Goal: Contribute content: Add original content to the website for others to see

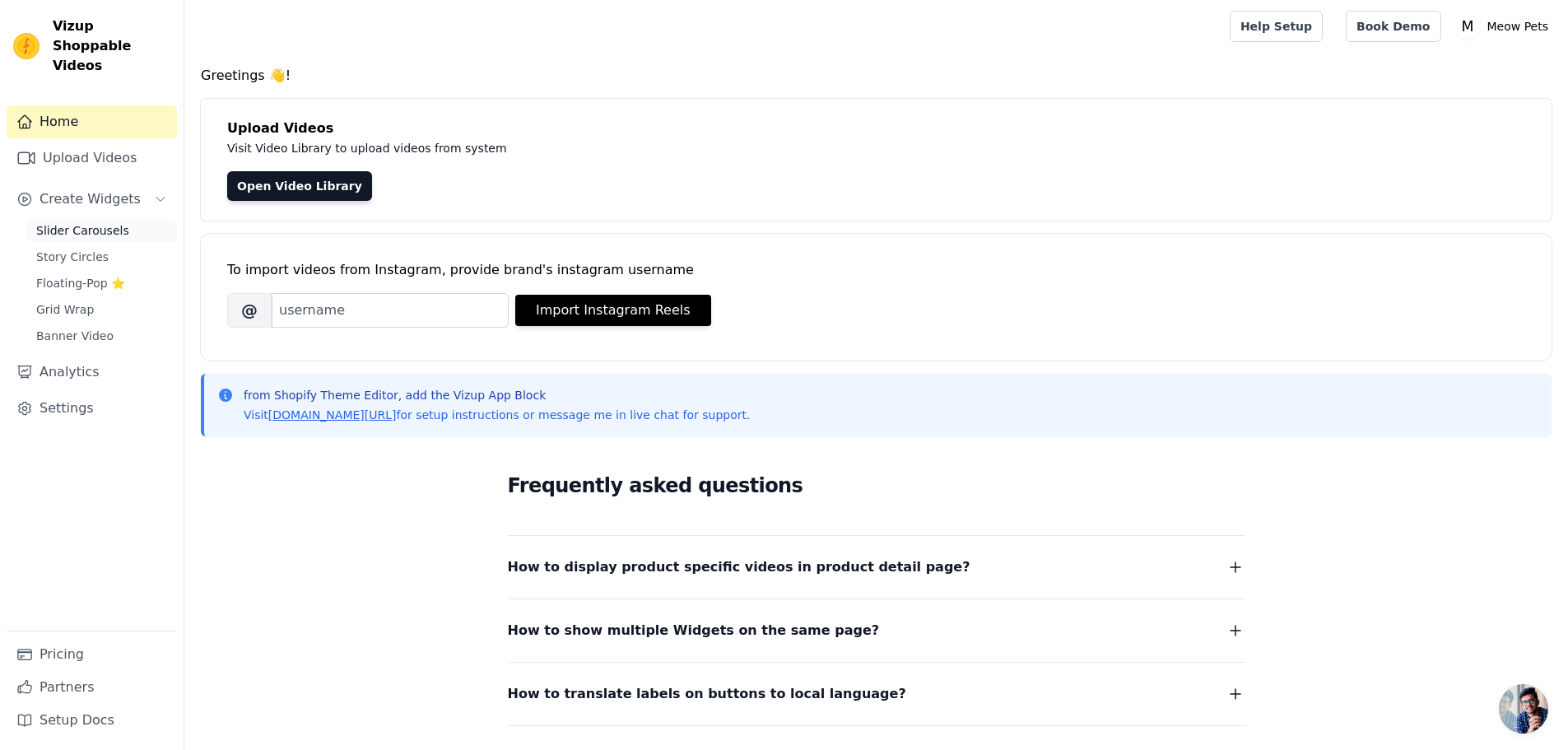
click at [83, 222] on span "Slider Carousels" at bounding box center [82, 231] width 93 height 17
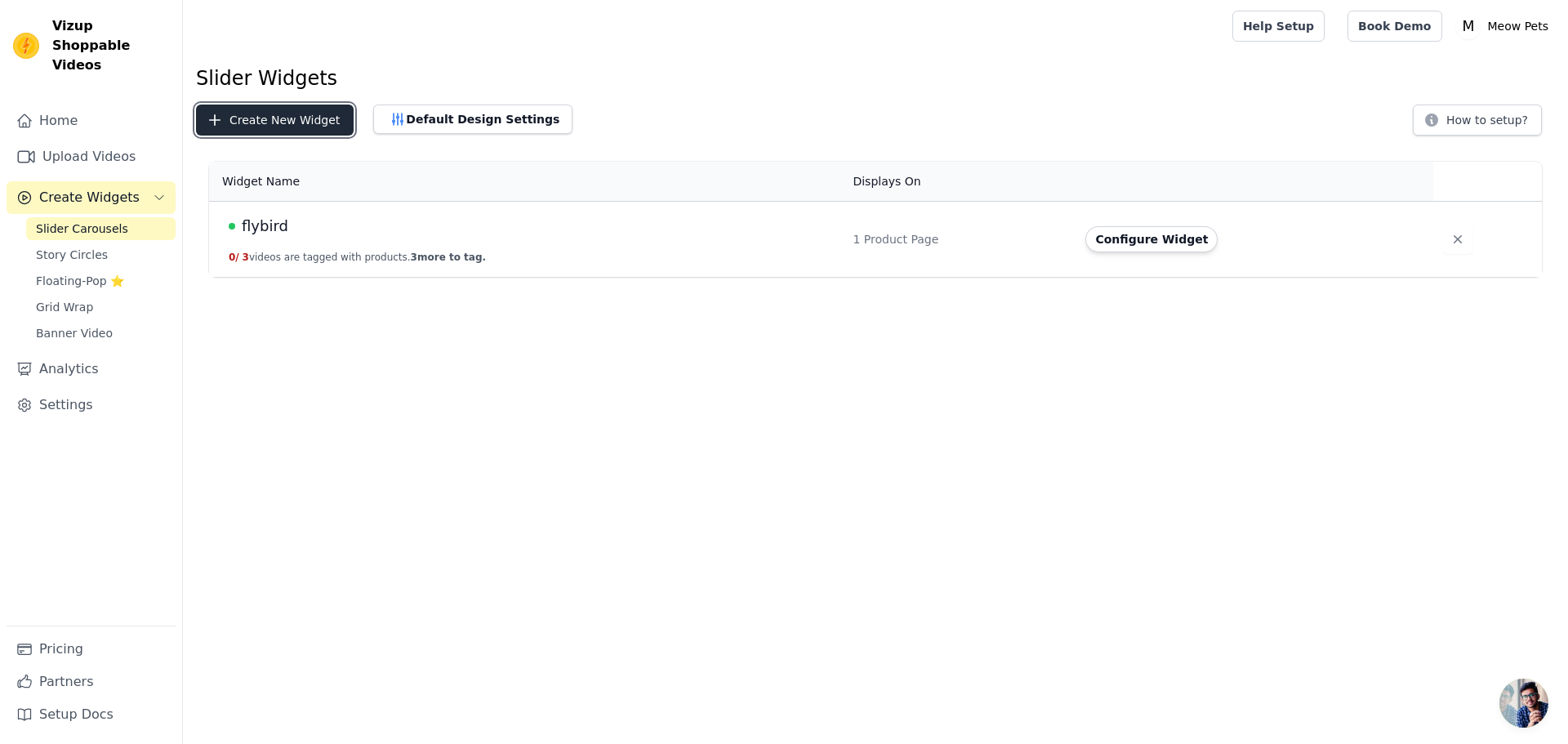
click at [283, 129] on button "Create New Widget" at bounding box center [275, 120] width 157 height 31
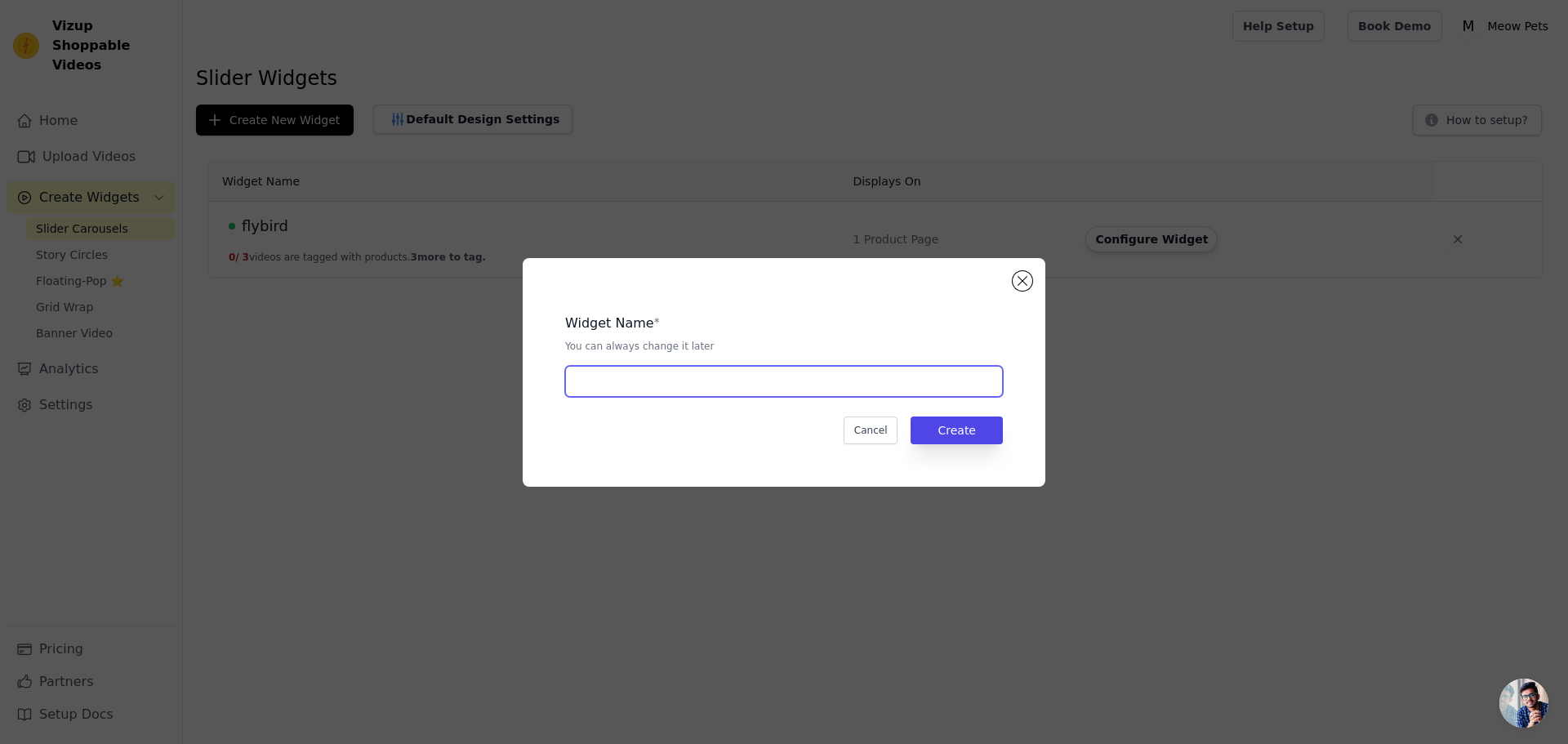
click at [695, 379] on input "text" at bounding box center [784, 381] width 438 height 31
type input "purfect brush"
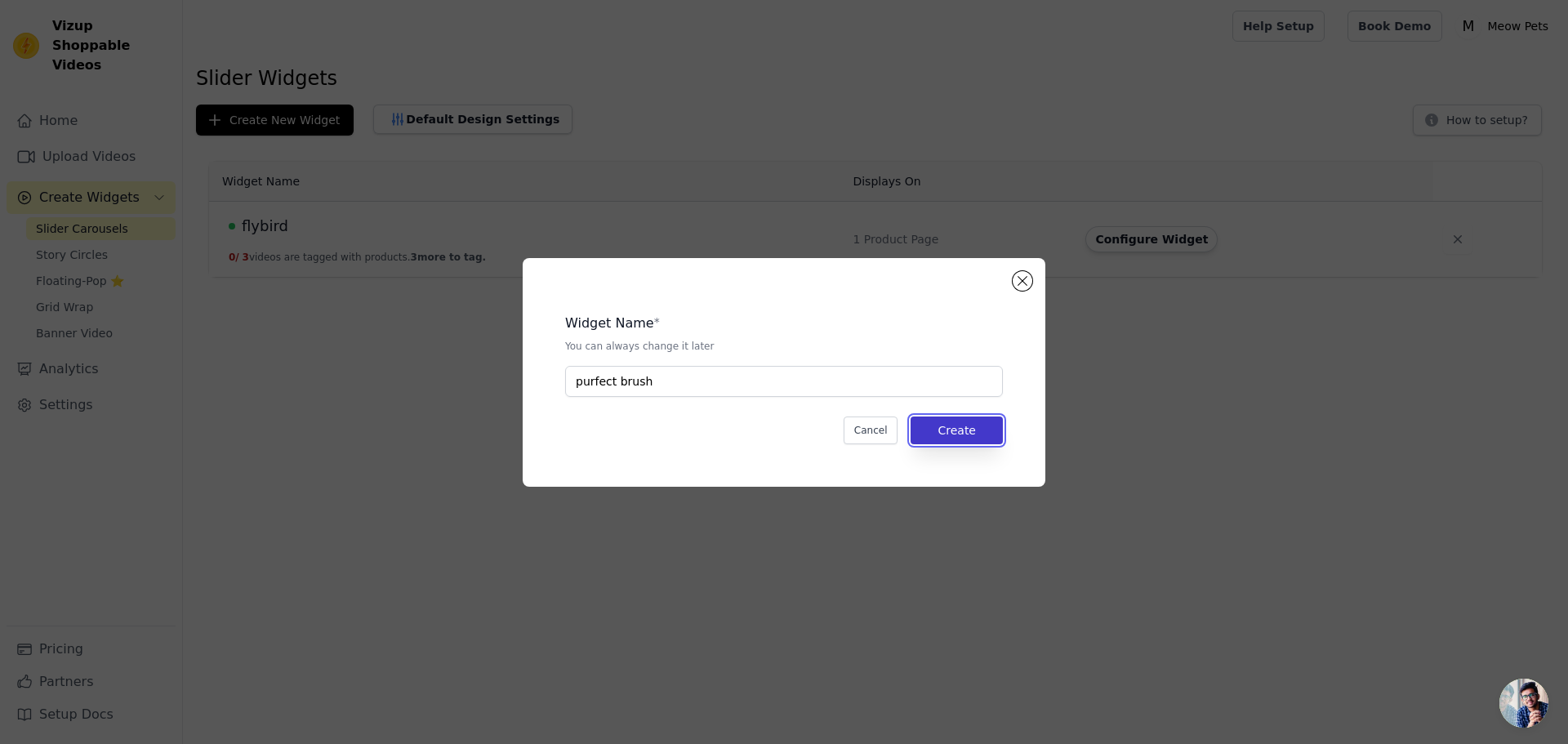
click at [998, 431] on button "Create" at bounding box center [957, 430] width 92 height 27
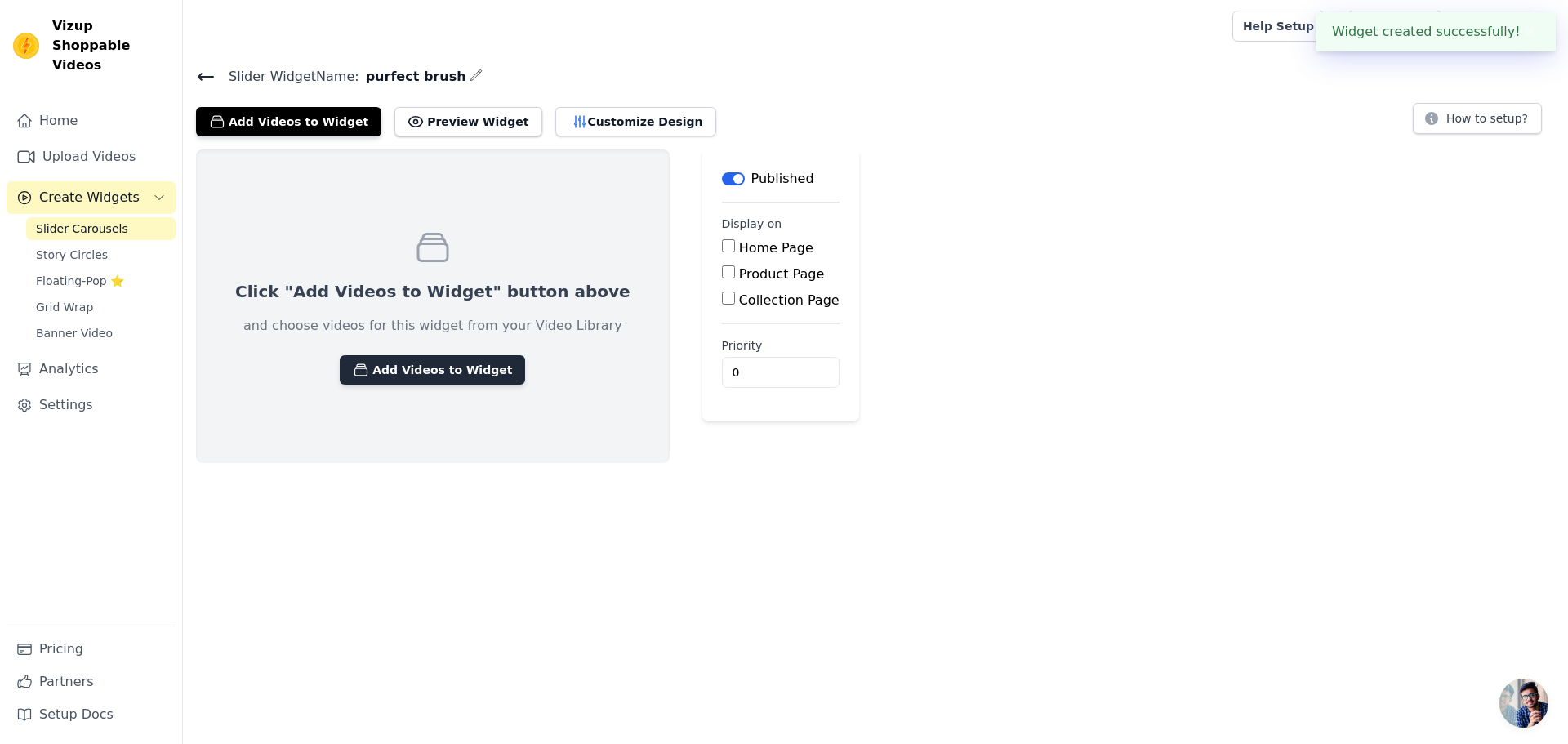
click at [436, 372] on button "Add Videos to Widget" at bounding box center [432, 370] width 185 height 29
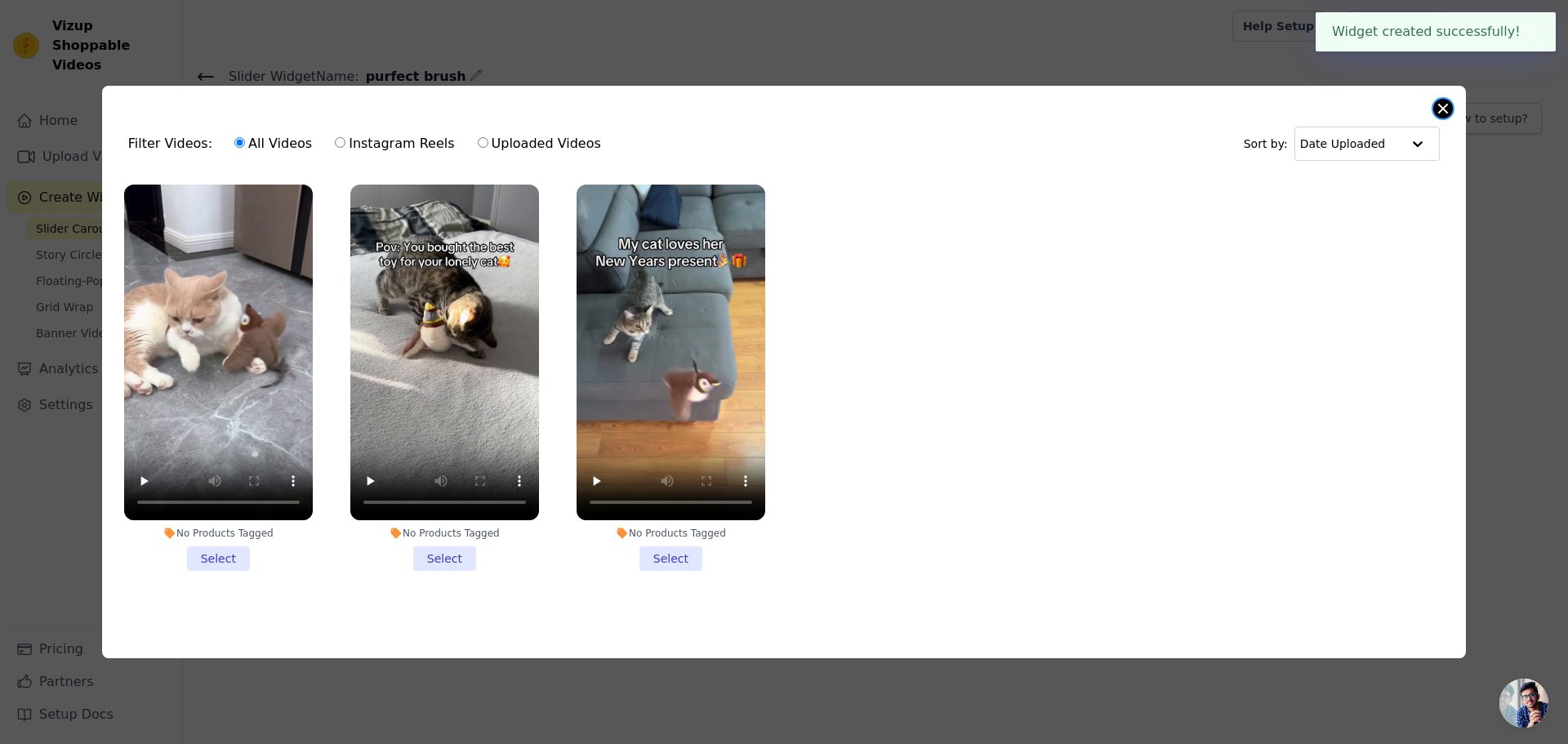
click at [1449, 105] on button "Close modal" at bounding box center [1443, 109] width 20 height 20
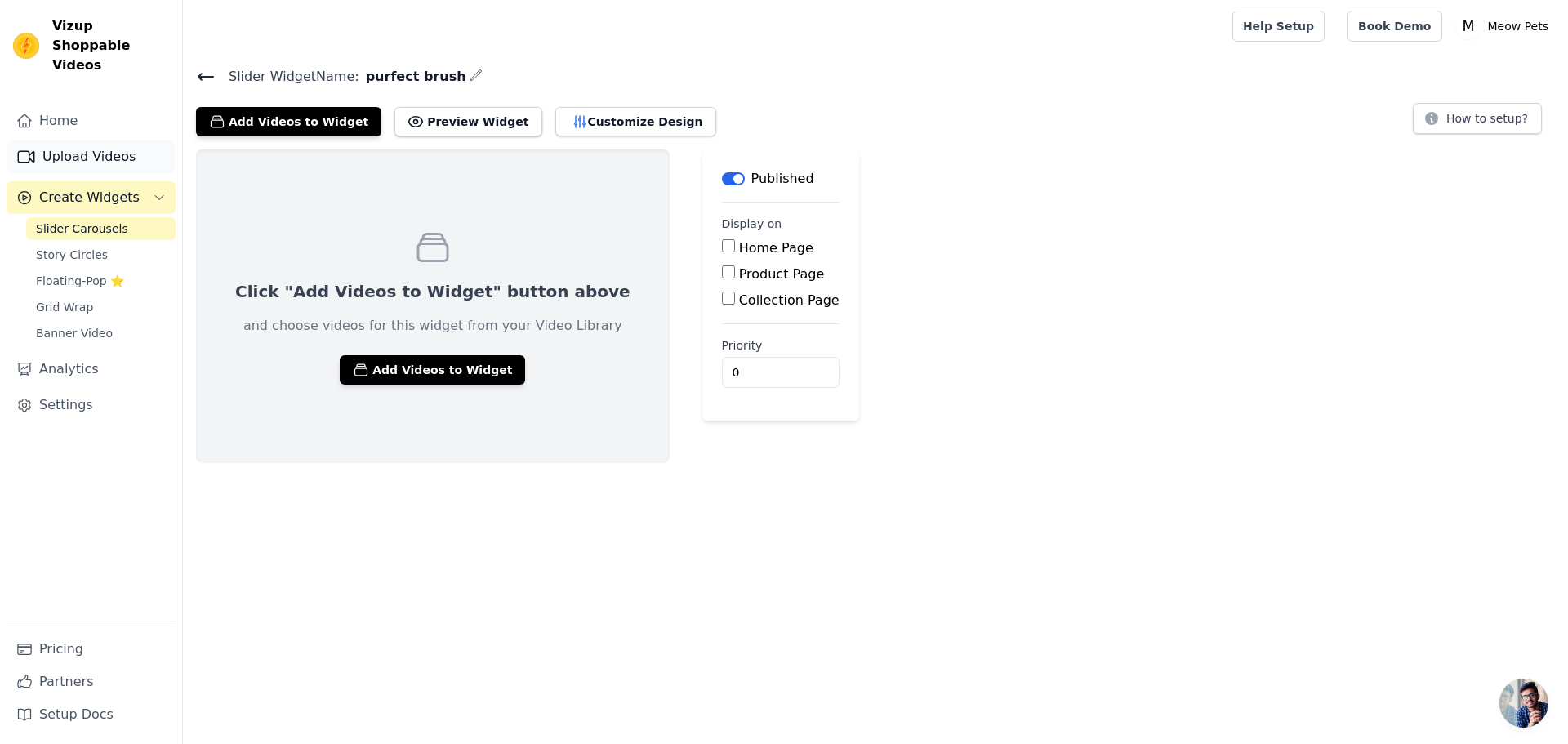
drag, startPoint x: 94, startPoint y: 131, endPoint x: 103, endPoint y: 140, distance: 12.7
click at [94, 141] on link "Upload Videos" at bounding box center [91, 156] width 169 height 32
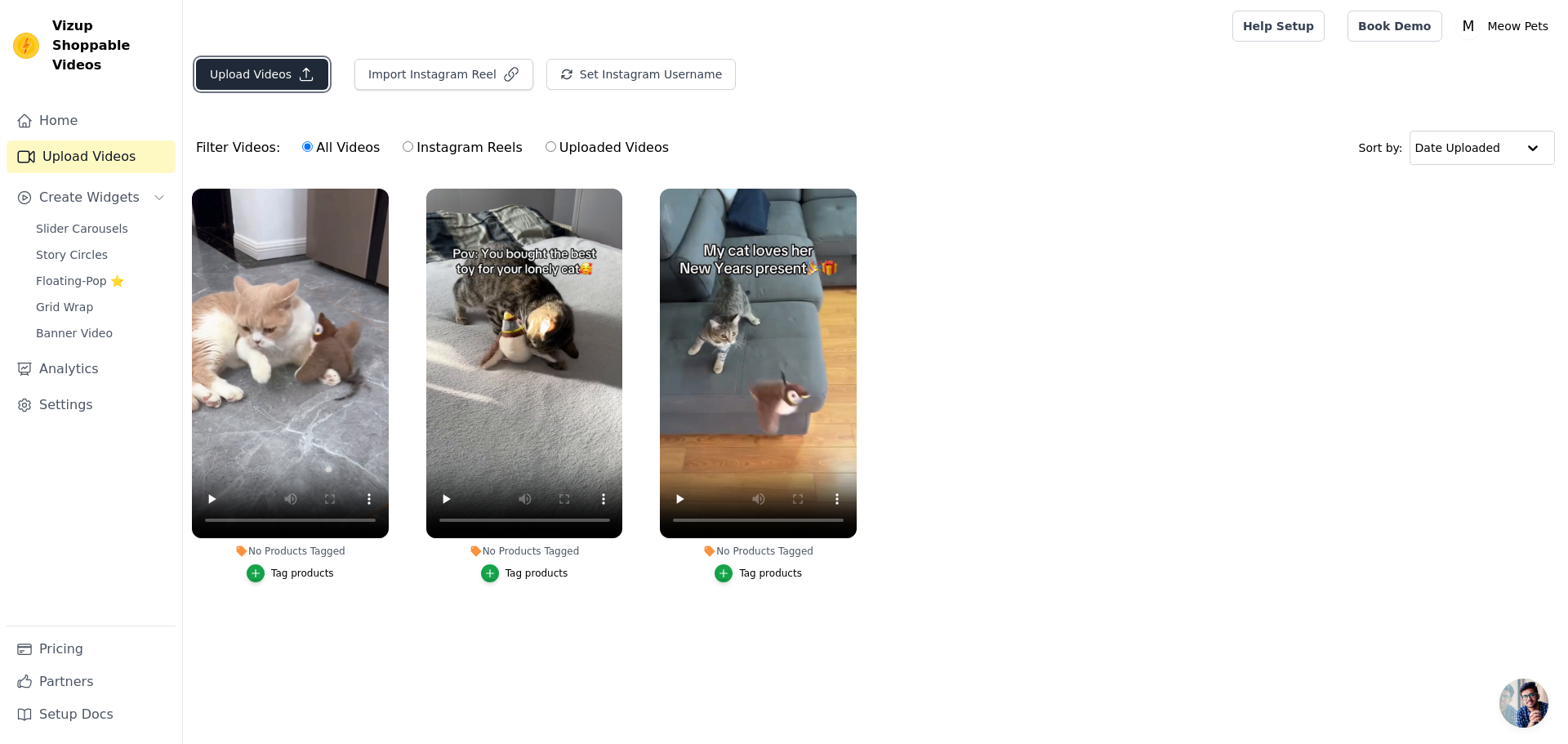
click at [245, 78] on button "Upload Videos" at bounding box center [262, 74] width 132 height 31
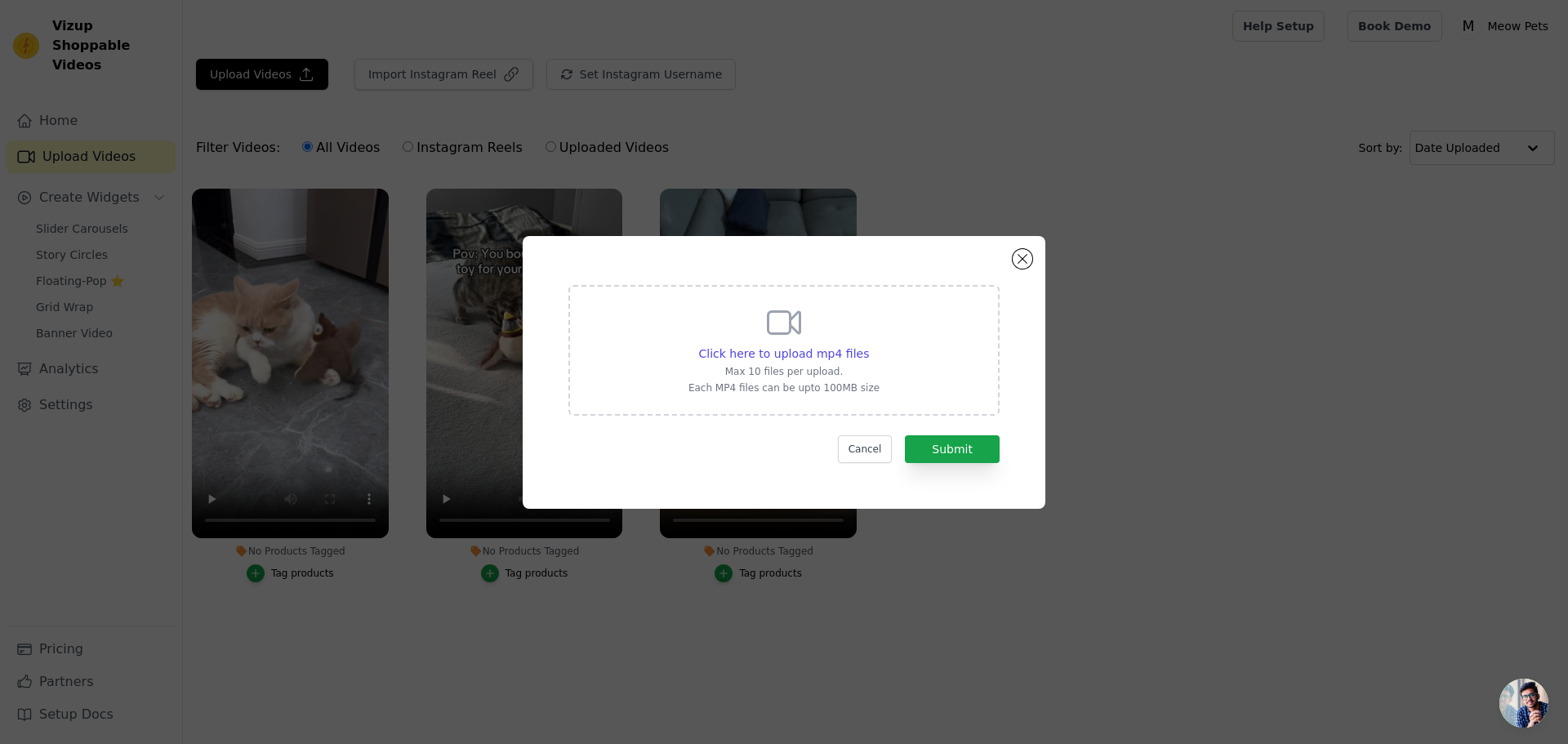
click at [704, 353] on div "Click here to upload mp4 files" at bounding box center [784, 354] width 191 height 17
click at [868, 345] on input "Click here to upload mp4 files Max 10 files per upload. Each MP4 files can be u…" at bounding box center [868, 345] width 1 height 1
type input "C:\fakepath\snaptik_7505744339520343338_v2.mp4"
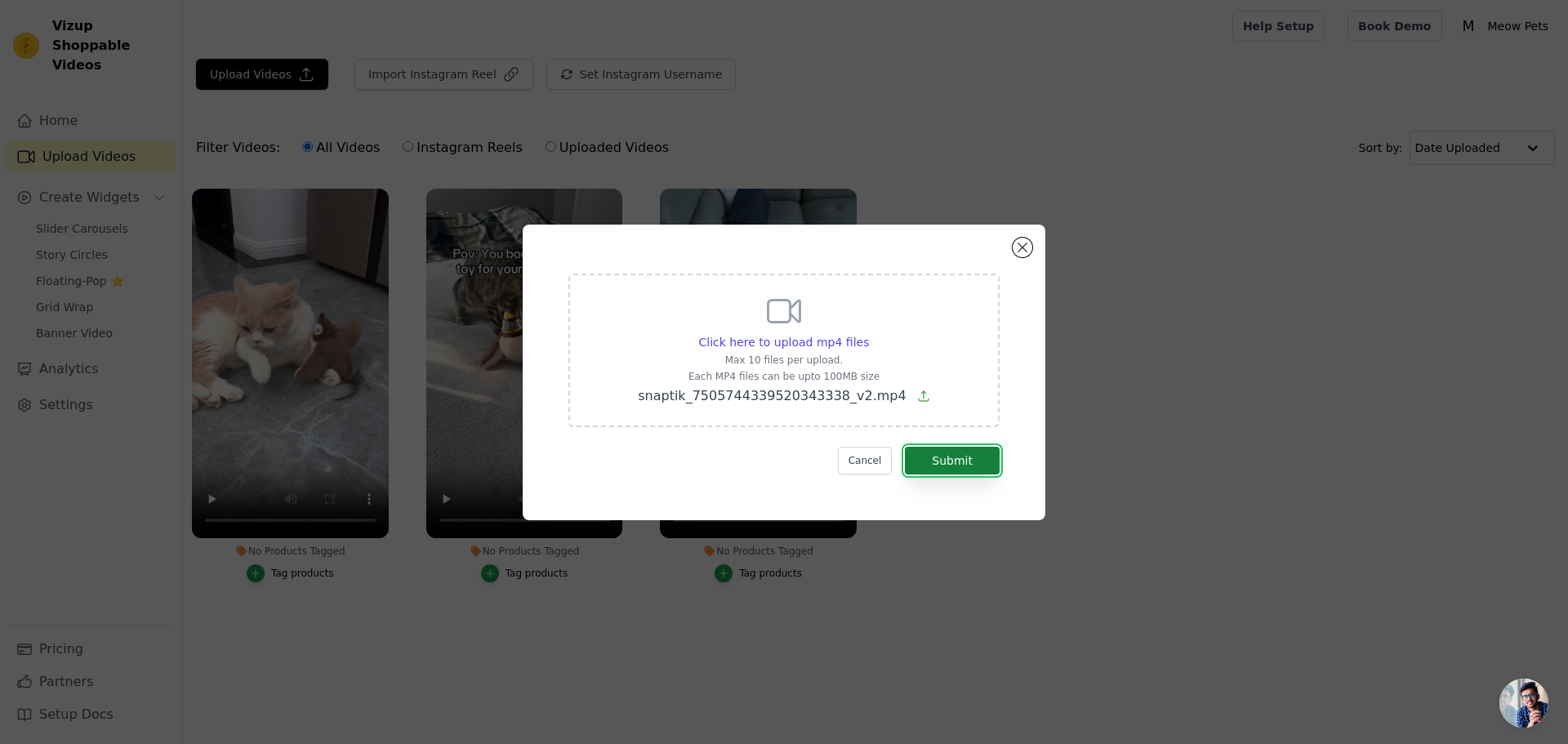
click at [966, 464] on button "Submit" at bounding box center [952, 460] width 95 height 27
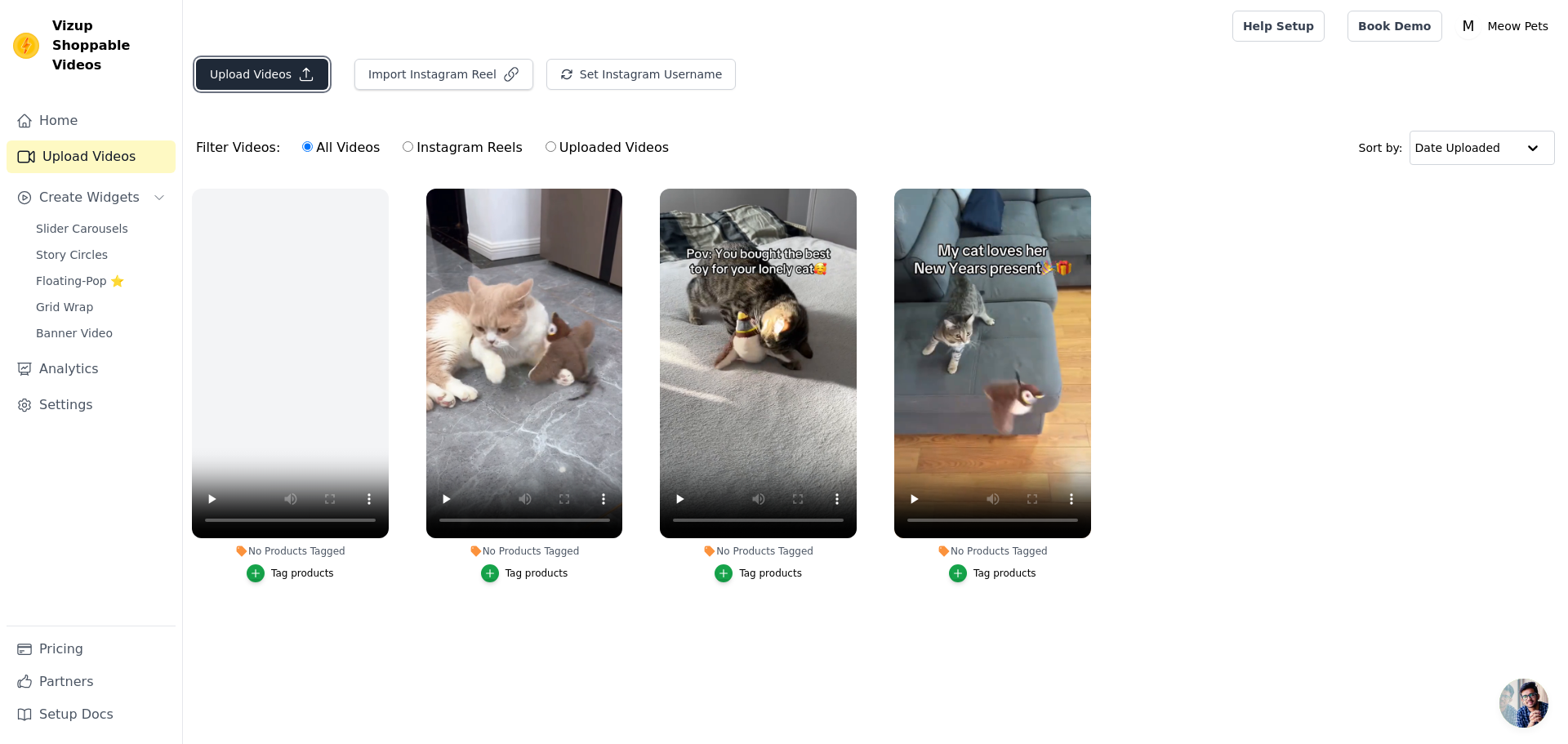
click at [270, 72] on button "Upload Videos" at bounding box center [262, 74] width 132 height 31
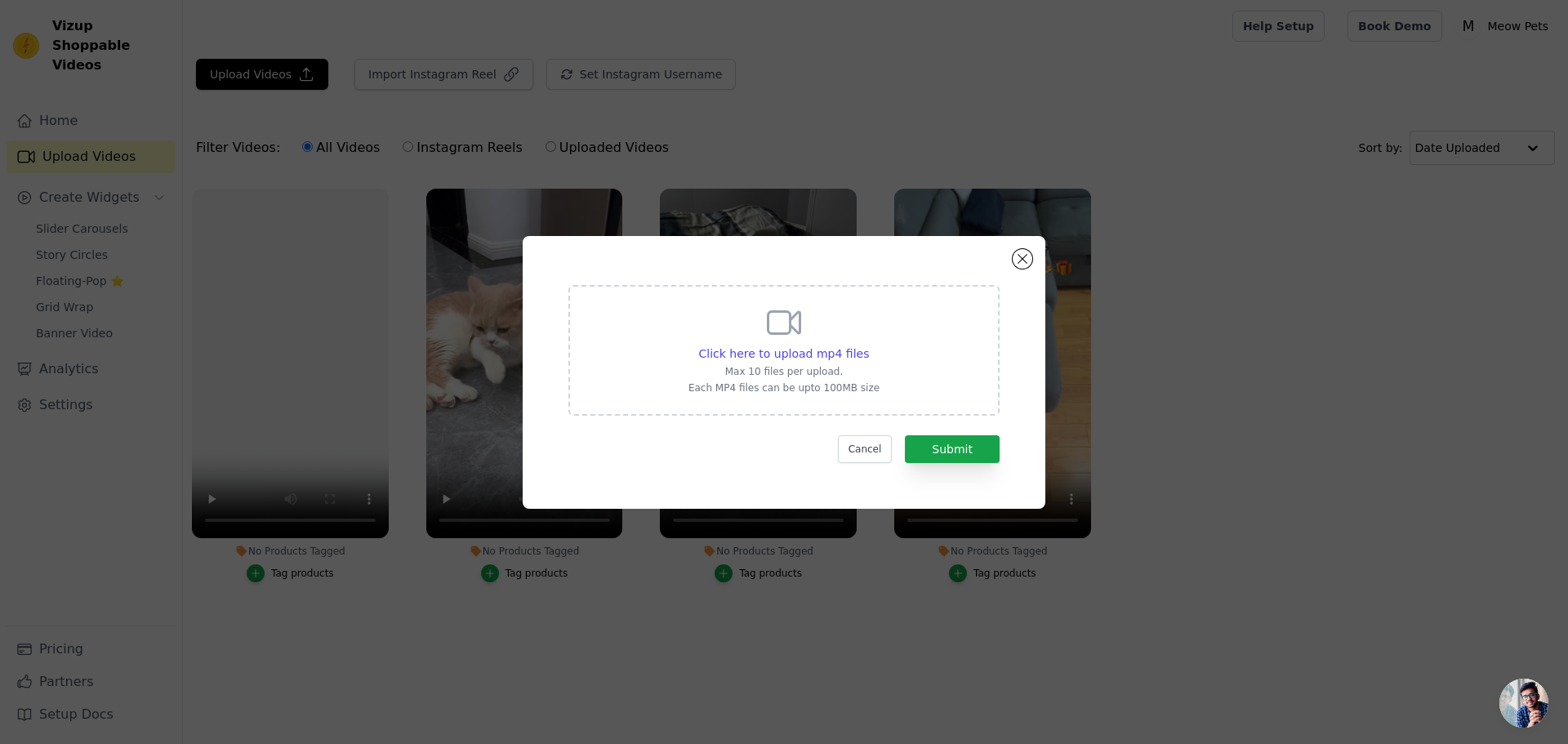
click at [768, 373] on p "Max 10 files per upload." at bounding box center [784, 372] width 191 height 13
click at [868, 345] on input "Click here to upload mp4 files Max 10 files per upload. Each MP4 files can be u…" at bounding box center [868, 345] width 1 height 1
type input "C:\fakepath\eccf933dc67a48a7ac5d17d99d9768c2.HD-1080p-4.8Mbps-48963678.mp4"
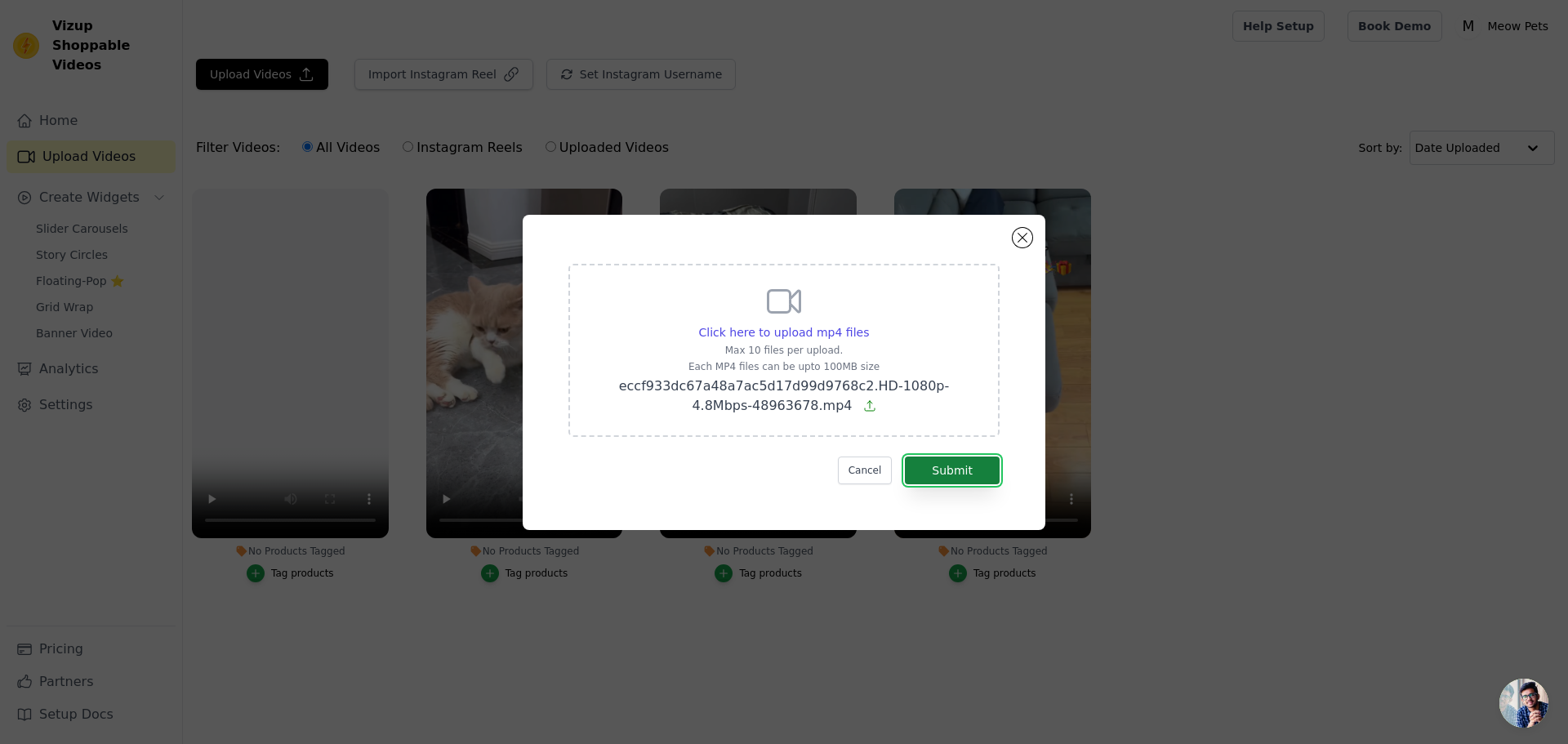
click at [932, 470] on button "Submit" at bounding box center [952, 470] width 95 height 27
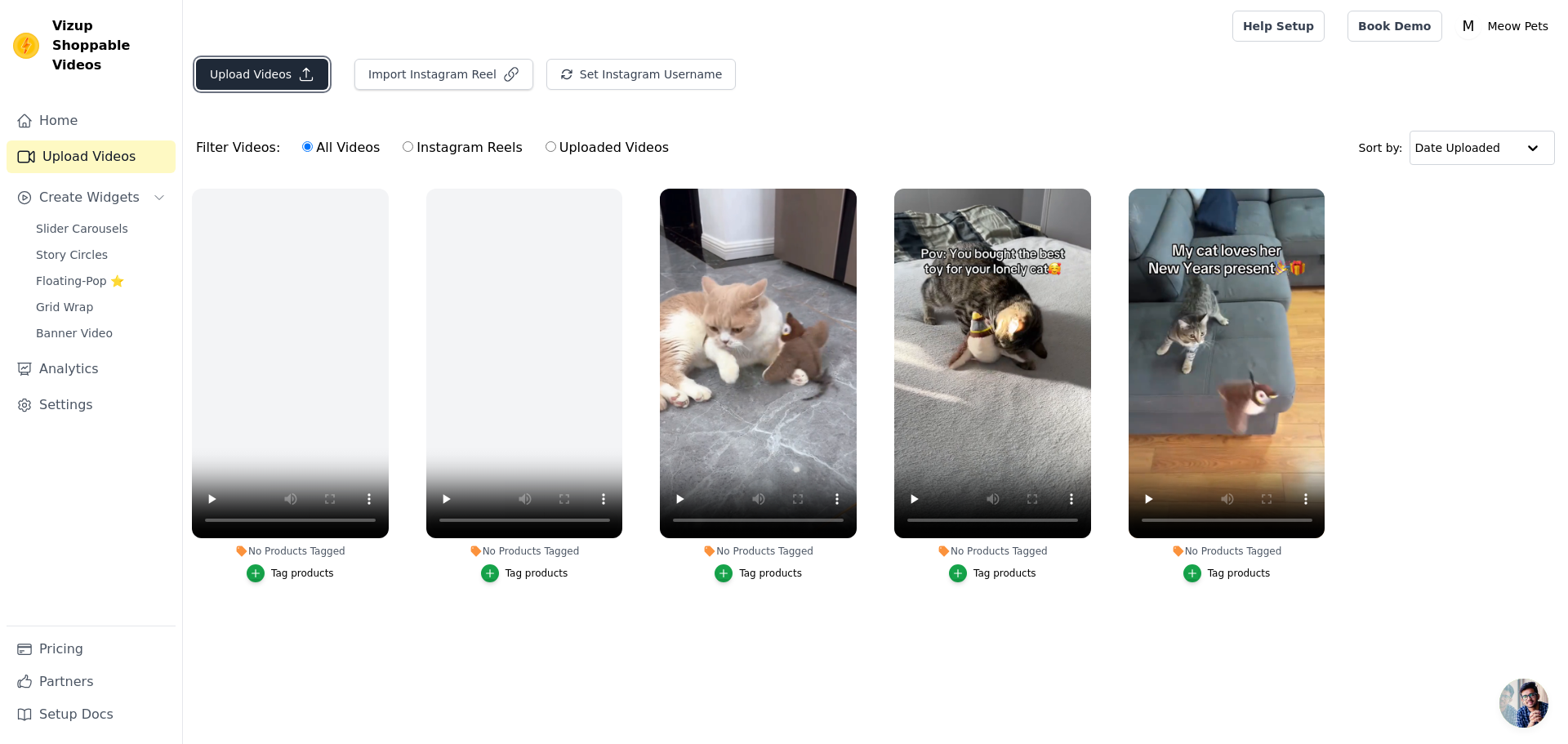
click at [250, 75] on button "Upload Videos" at bounding box center [262, 74] width 132 height 31
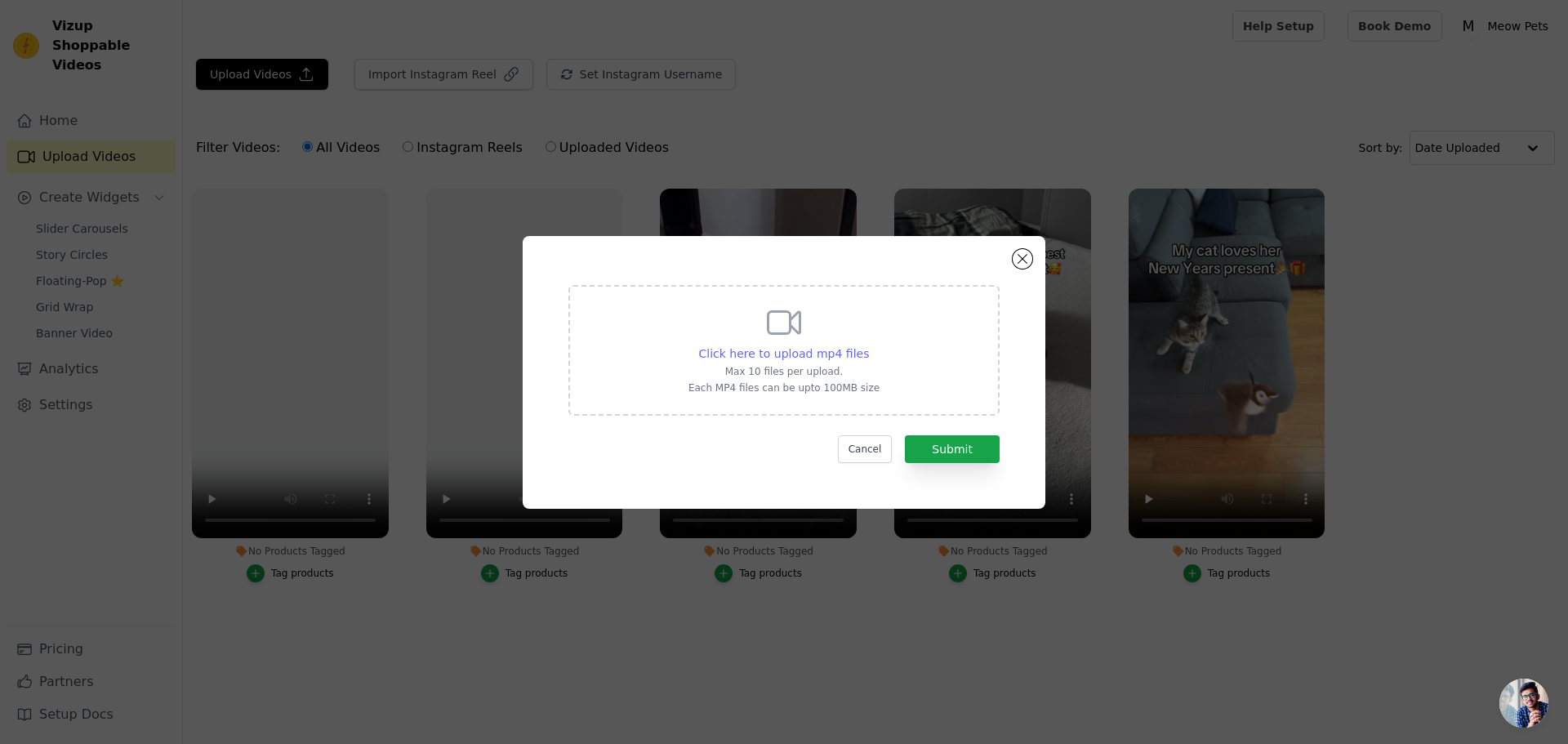
click at [809, 350] on span "Click here to upload mp4 files" at bounding box center [784, 354] width 171 height 13
click at [868, 345] on input "Click here to upload mp4 files Max 10 files per upload. Each MP4 files can be u…" at bounding box center [868, 345] width 1 height 1
click at [773, 357] on span "Click here to upload mp4 files" at bounding box center [784, 354] width 171 height 13
click at [868, 345] on input "Click here to upload mp4 files Max 10 files per upload. Each MP4 files can be u…" at bounding box center [868, 345] width 1 height 1
type input "C:\fakepath\AQNmI_RygxH2BRuCo4gjKNtiZNGeGMzY29TgvFx9MZjI5YZCEenqAgykCIqWRZdlCv-…"
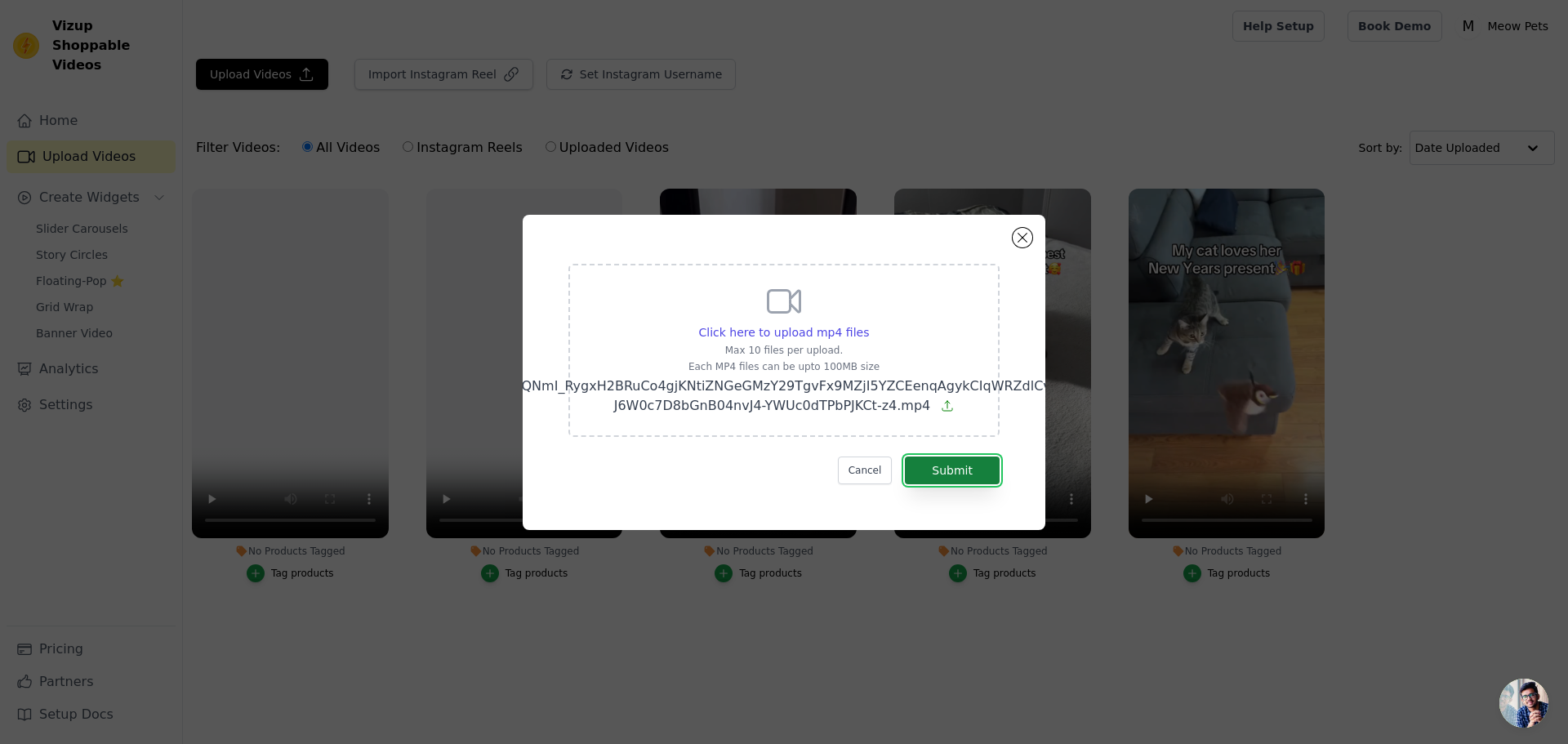
click at [932, 464] on button "Submit" at bounding box center [952, 470] width 95 height 27
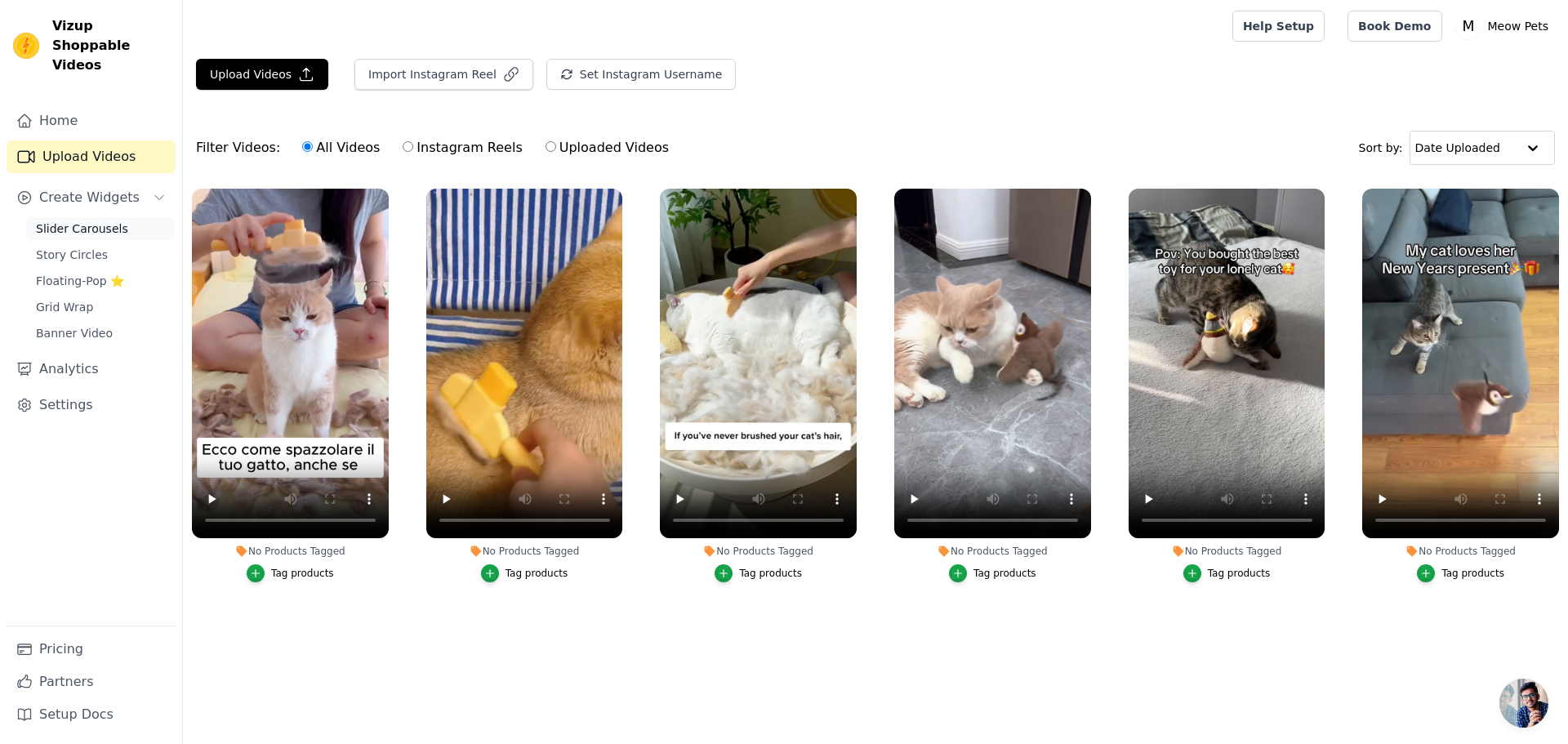
click at [77, 217] on link "Slider Carousels" at bounding box center [101, 228] width 150 height 22
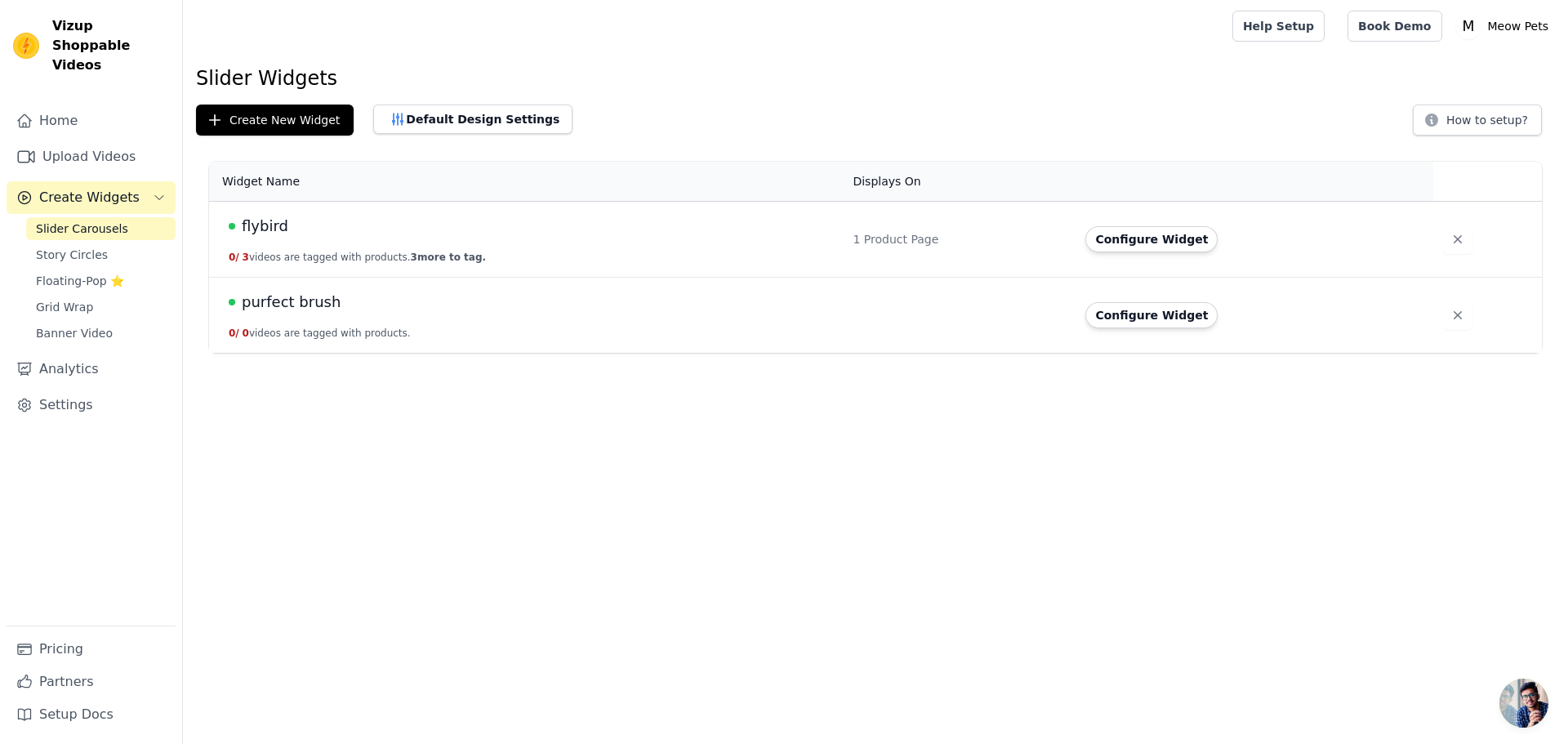
click at [404, 305] on div "purfect brush" at bounding box center [531, 301] width 604 height 22
click at [282, 303] on span "purfect brush" at bounding box center [291, 301] width 99 height 22
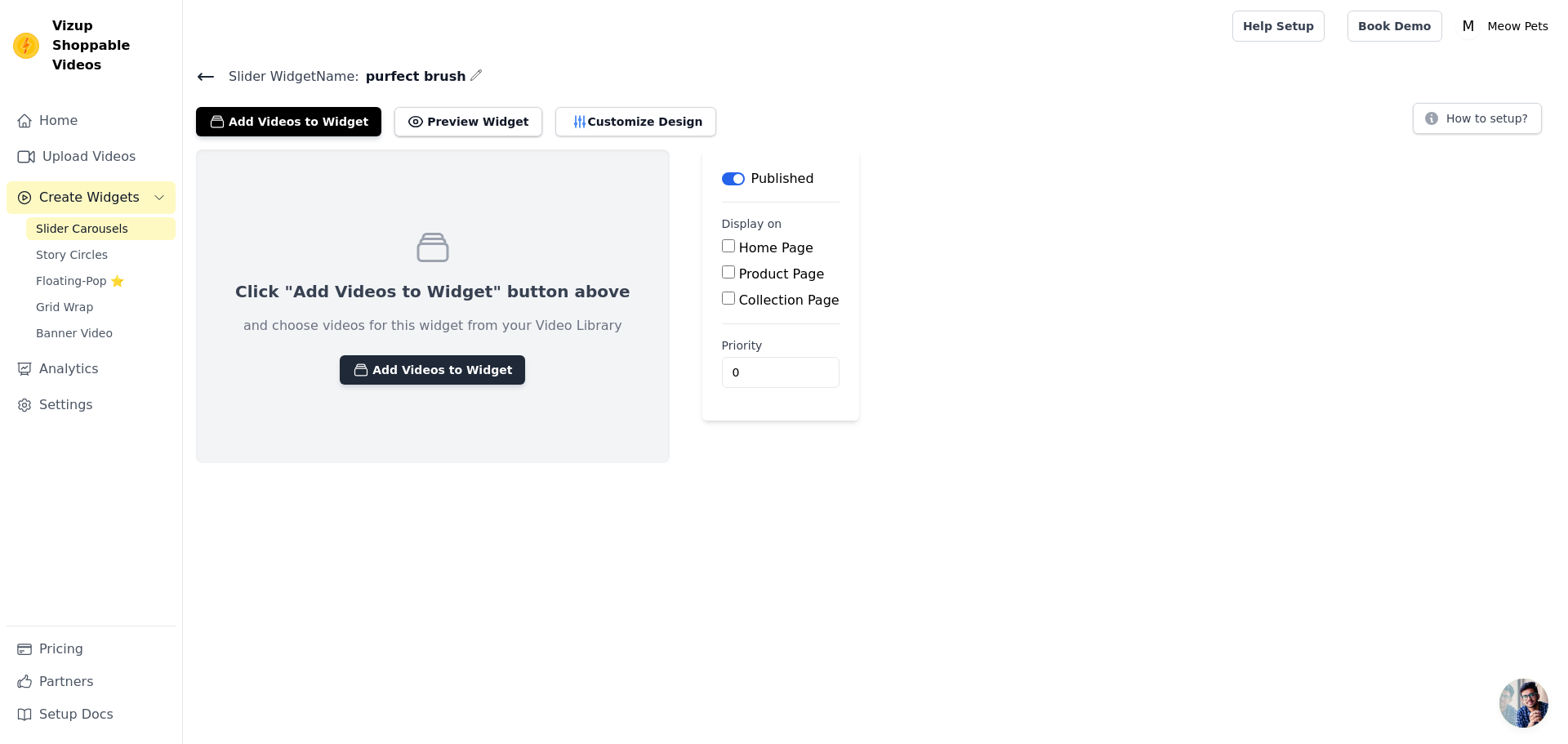
click at [381, 367] on button "Add Videos to Widget" at bounding box center [432, 370] width 185 height 29
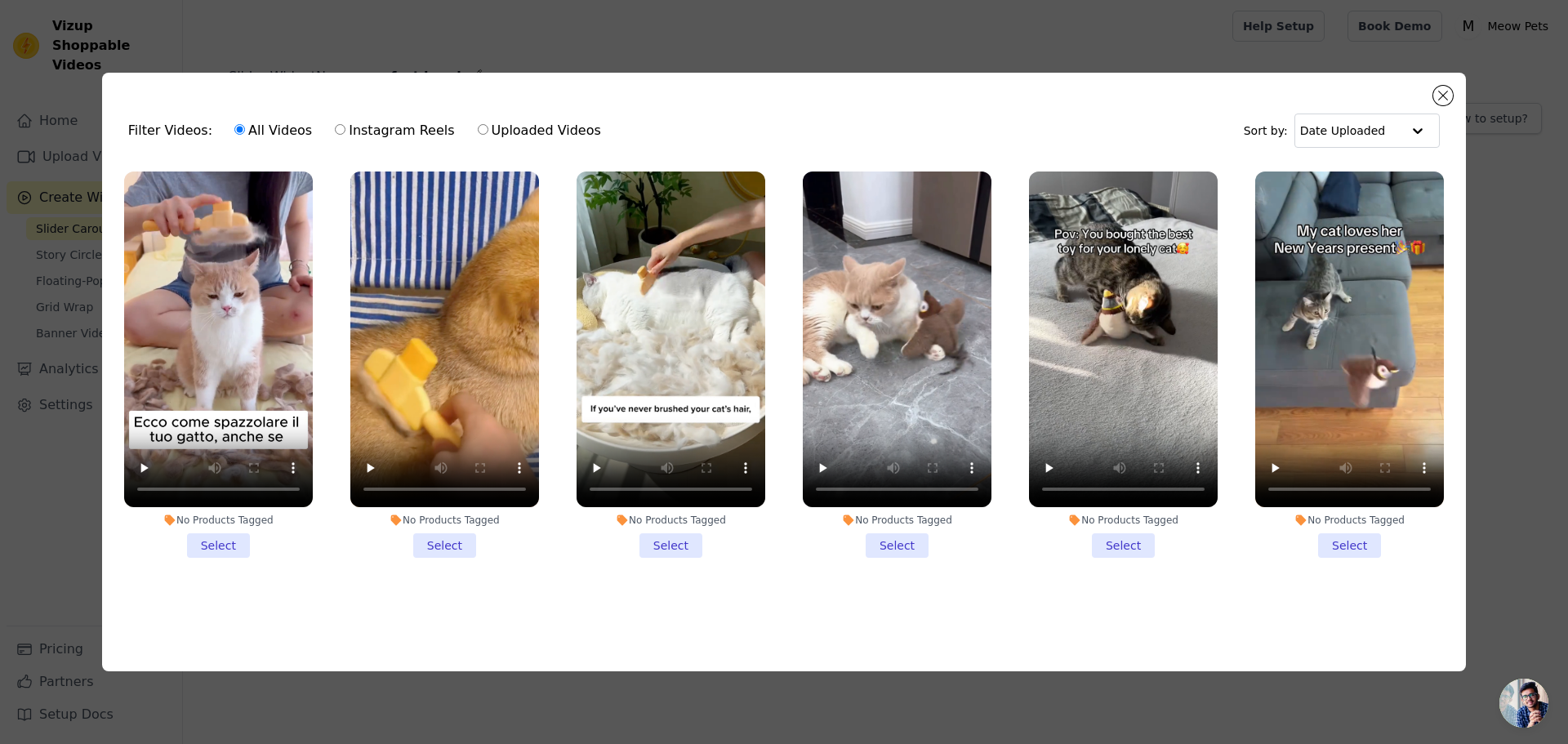
click at [225, 552] on li "No Products Tagged Select" at bounding box center [218, 365] width 189 height 386
click at [0, 0] on input "No Products Tagged Select" at bounding box center [0, 0] width 0 height 0
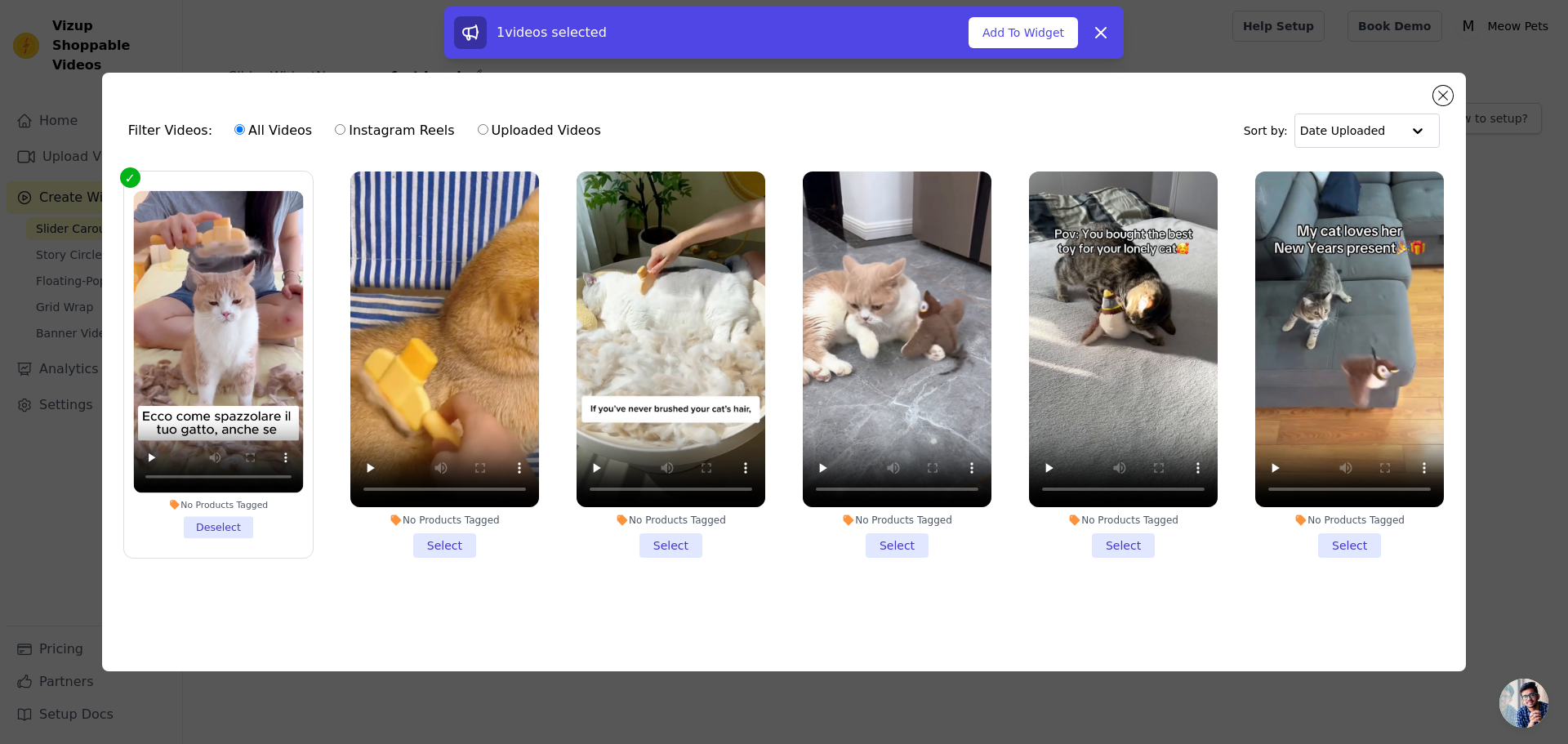
click at [443, 542] on li "No Products Tagged Select" at bounding box center [444, 365] width 189 height 386
click at [675, 547] on li "No Products Tagged Select" at bounding box center [670, 365] width 189 height 386
click at [0, 0] on input "No Products Tagged Select" at bounding box center [0, 0] width 0 height 0
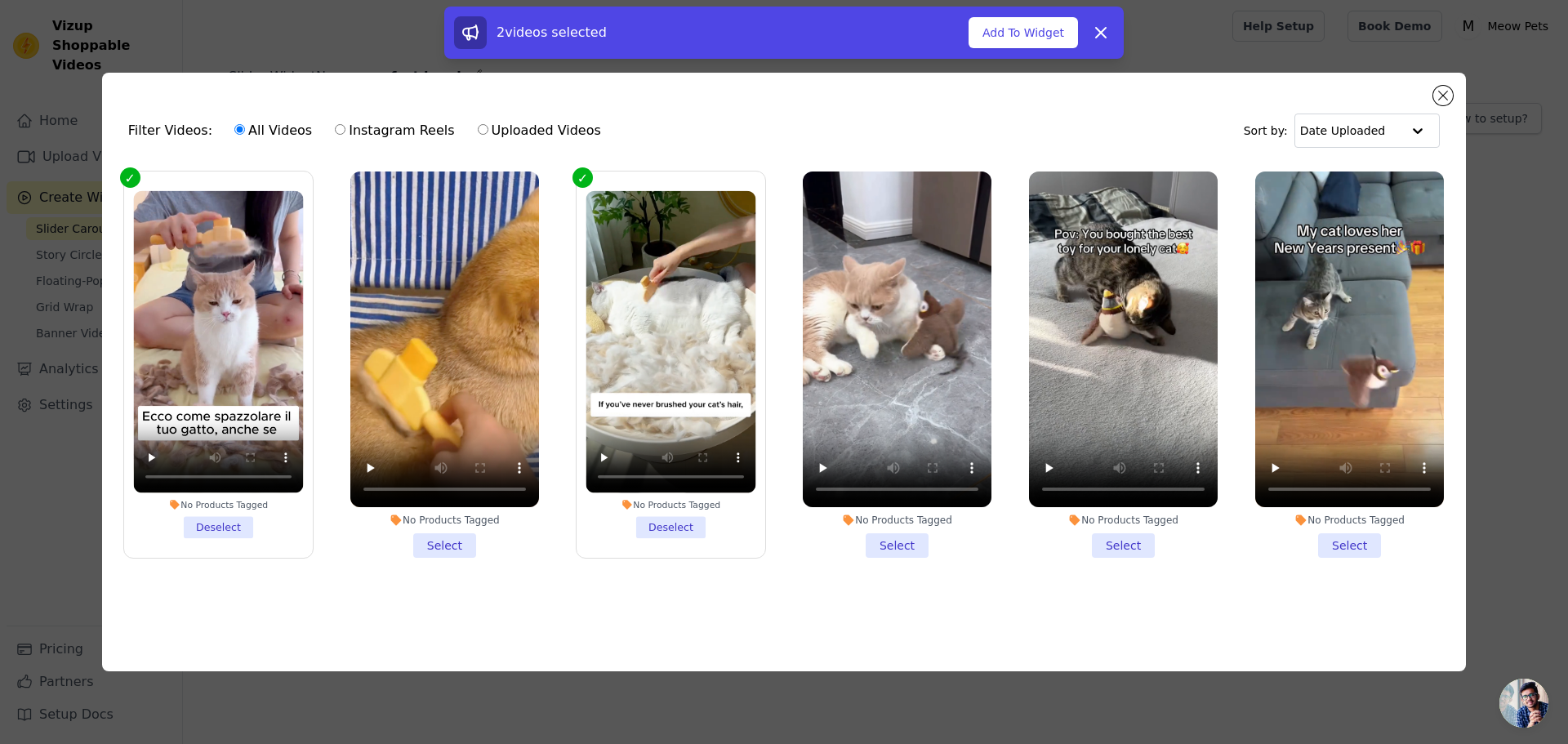
click at [448, 548] on li "No Products Tagged Select" at bounding box center [444, 365] width 189 height 386
click at [443, 548] on li "No Products Tagged Select" at bounding box center [444, 365] width 189 height 386
click at [0, 0] on input "No Products Tagged Select" at bounding box center [0, 0] width 0 height 0
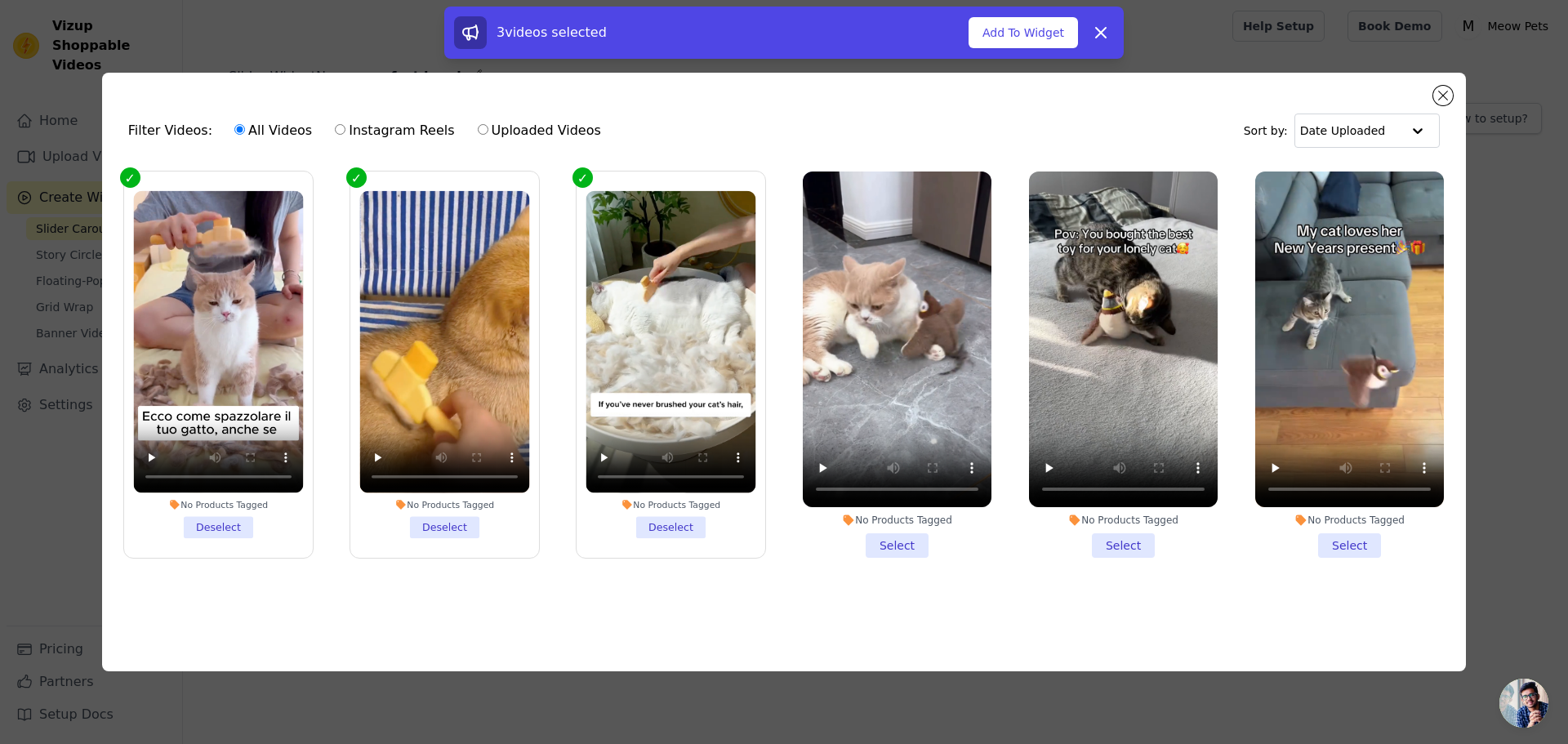
click at [1035, 51] on div "3 videos selected Add To Widget Dismiss" at bounding box center [784, 32] width 680 height 52
click at [1026, 31] on button "Add To Widget" at bounding box center [1023, 32] width 110 height 31
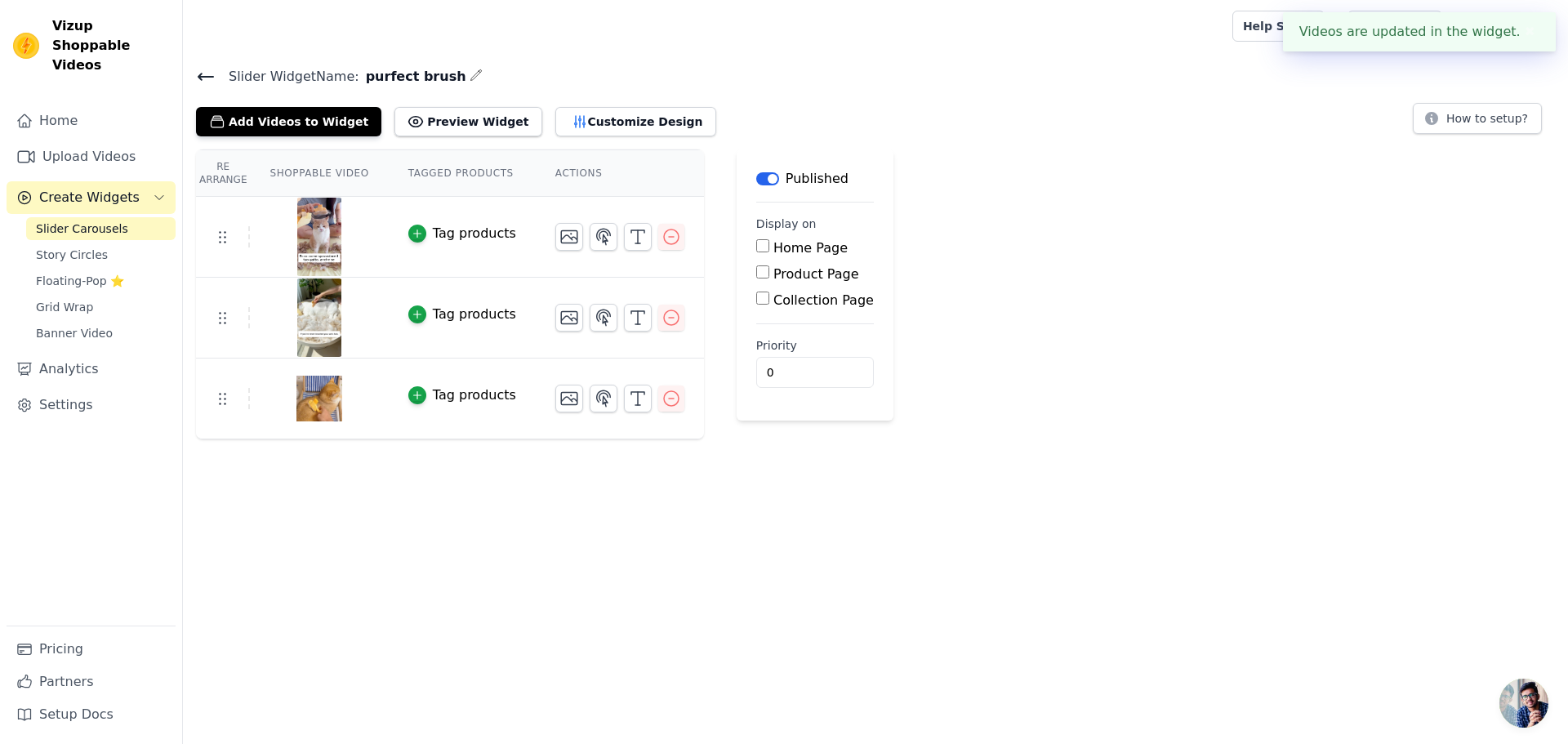
click at [756, 275] on input "Product Page" at bounding box center [763, 272] width 13 height 13
checkbox input "true"
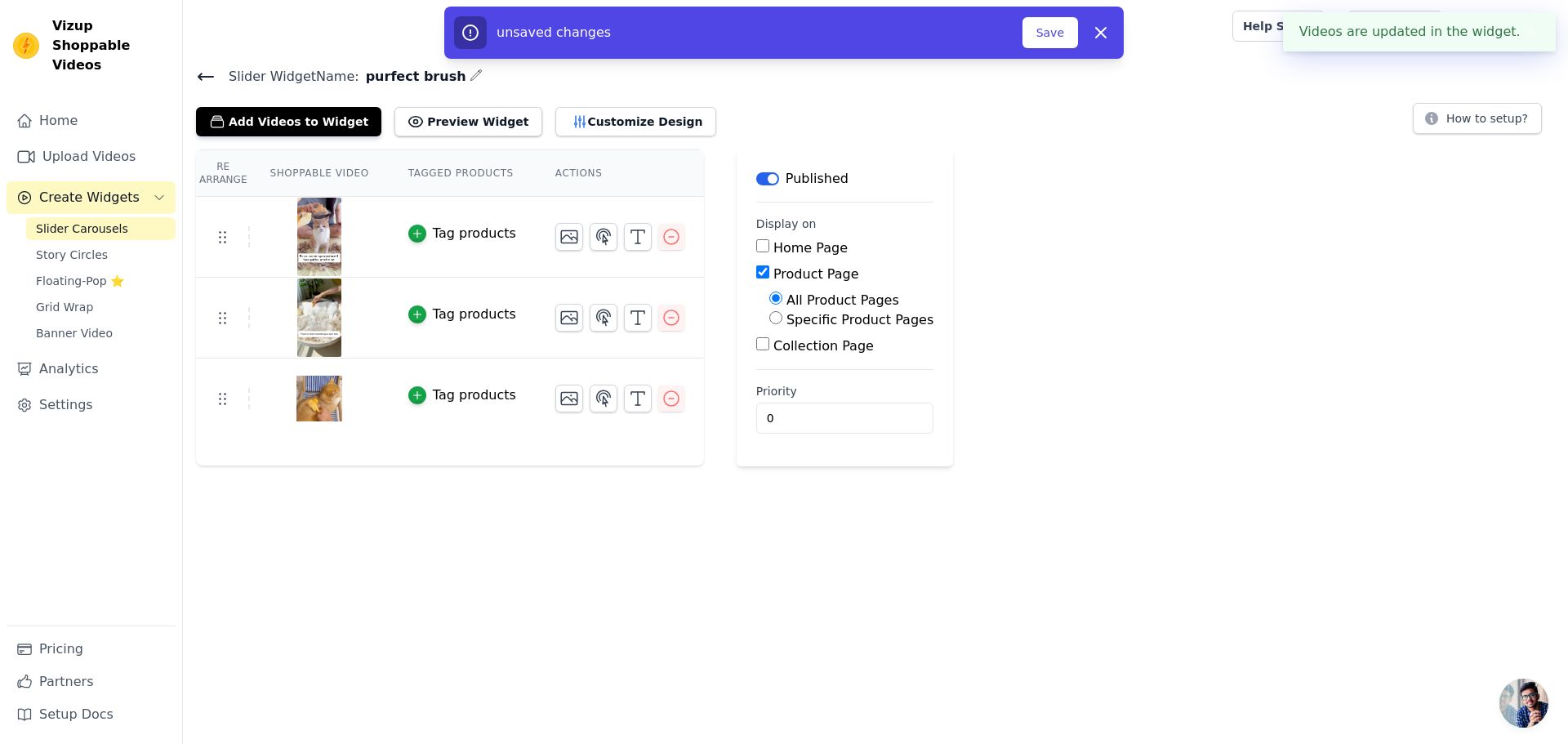
click at [786, 327] on label "Specific Product Pages" at bounding box center [859, 320] width 147 height 16
click at [769, 325] on input "Specific Product Pages" at bounding box center [776, 318] width 13 height 13
radio input "true"
click at [771, 360] on button "Select Products" at bounding box center [824, 356] width 110 height 27
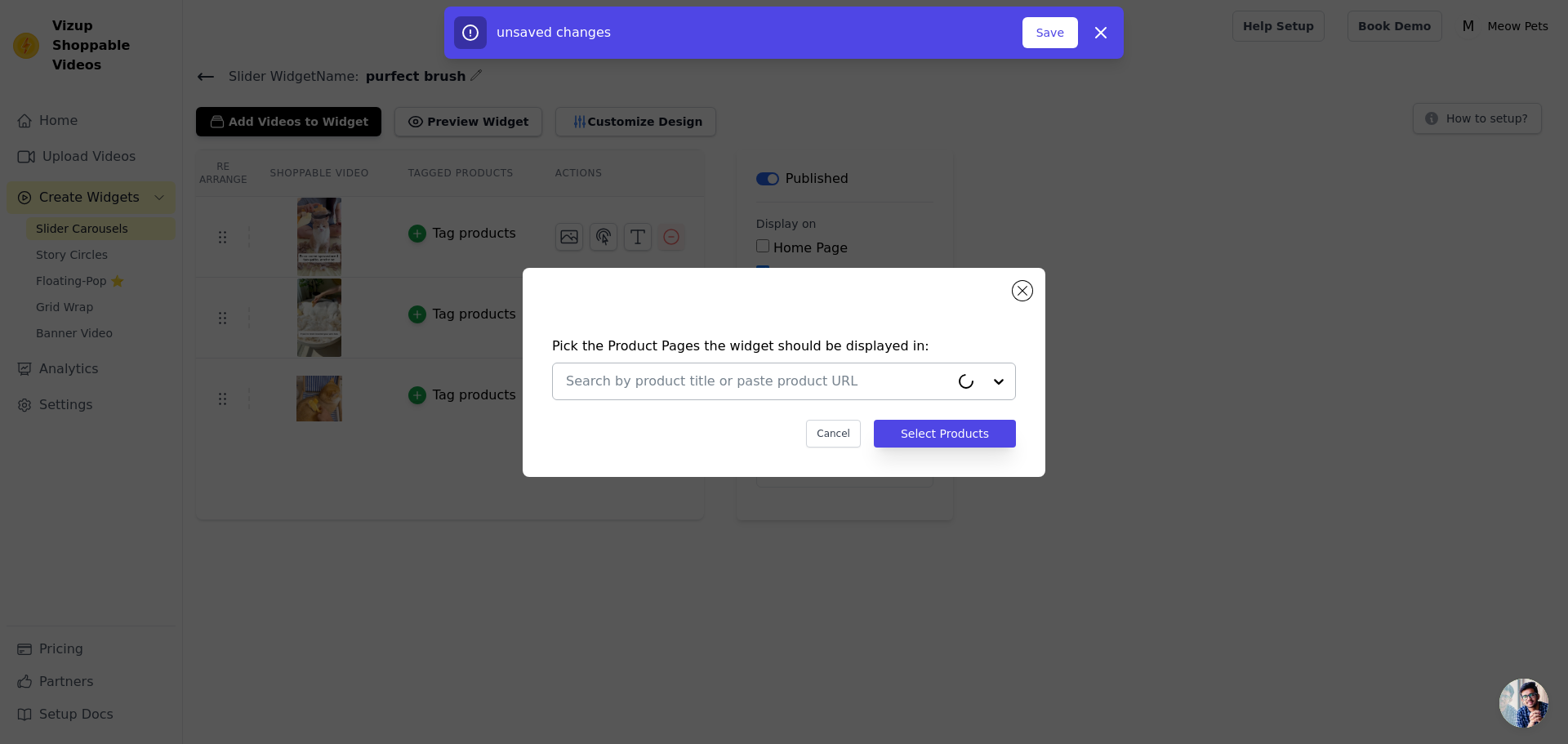
click at [766, 381] on input "text" at bounding box center [757, 382] width 383 height 20
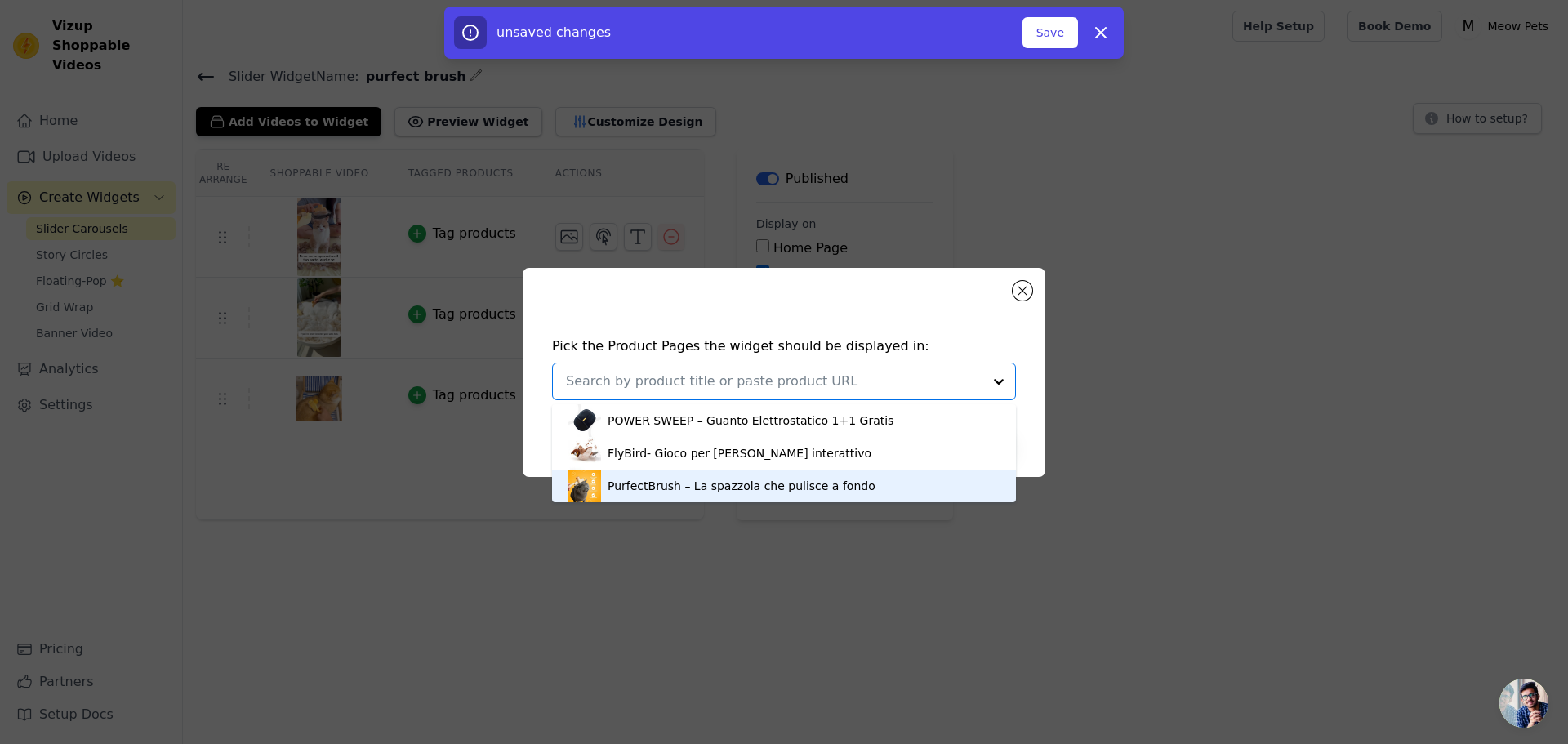
click at [721, 484] on div "PurfectBrush – La spazzola che pulisce a fondo" at bounding box center [741, 486] width 268 height 17
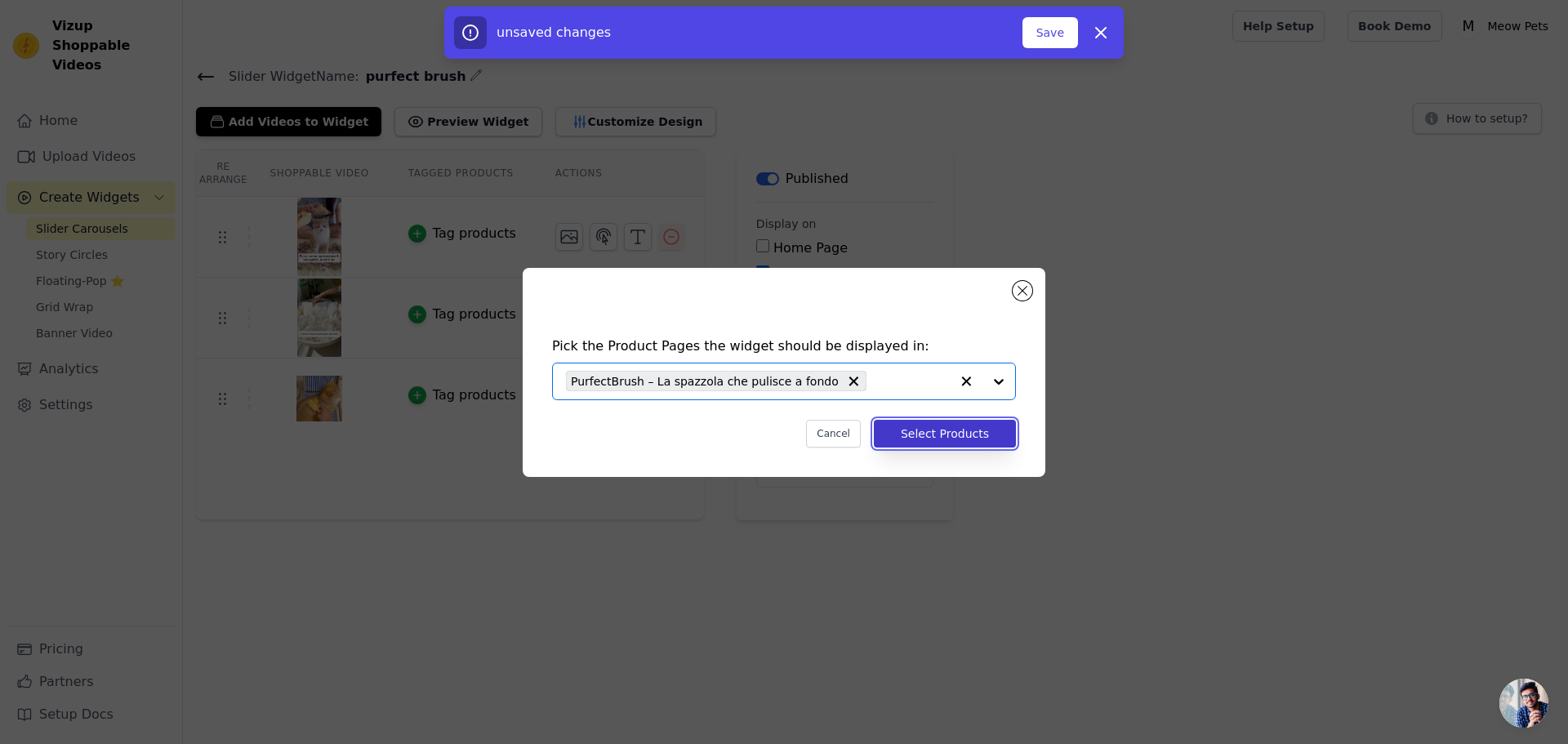
click at [908, 429] on button "Select Products" at bounding box center [944, 434] width 142 height 27
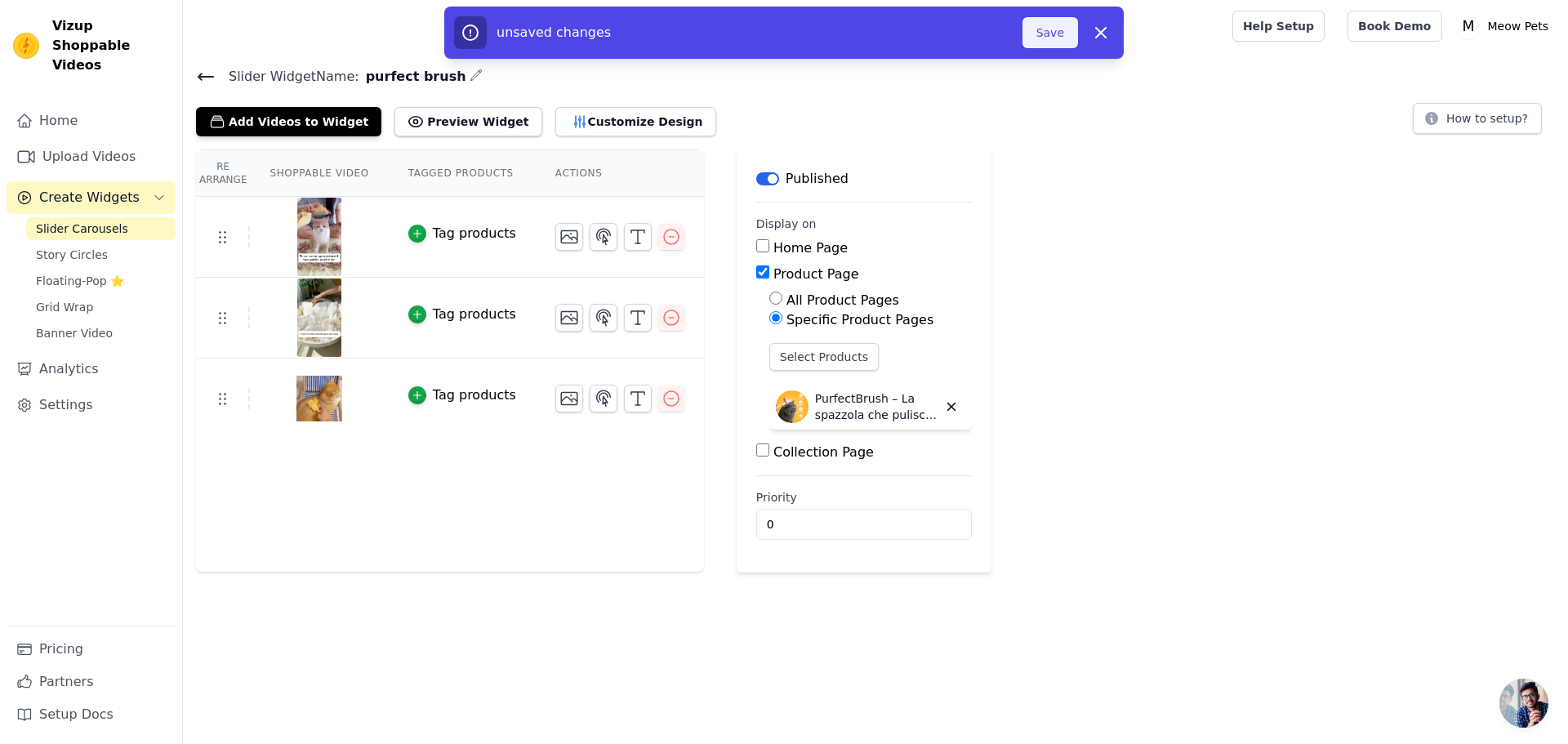
click at [1056, 23] on button "Save" at bounding box center [1050, 32] width 56 height 31
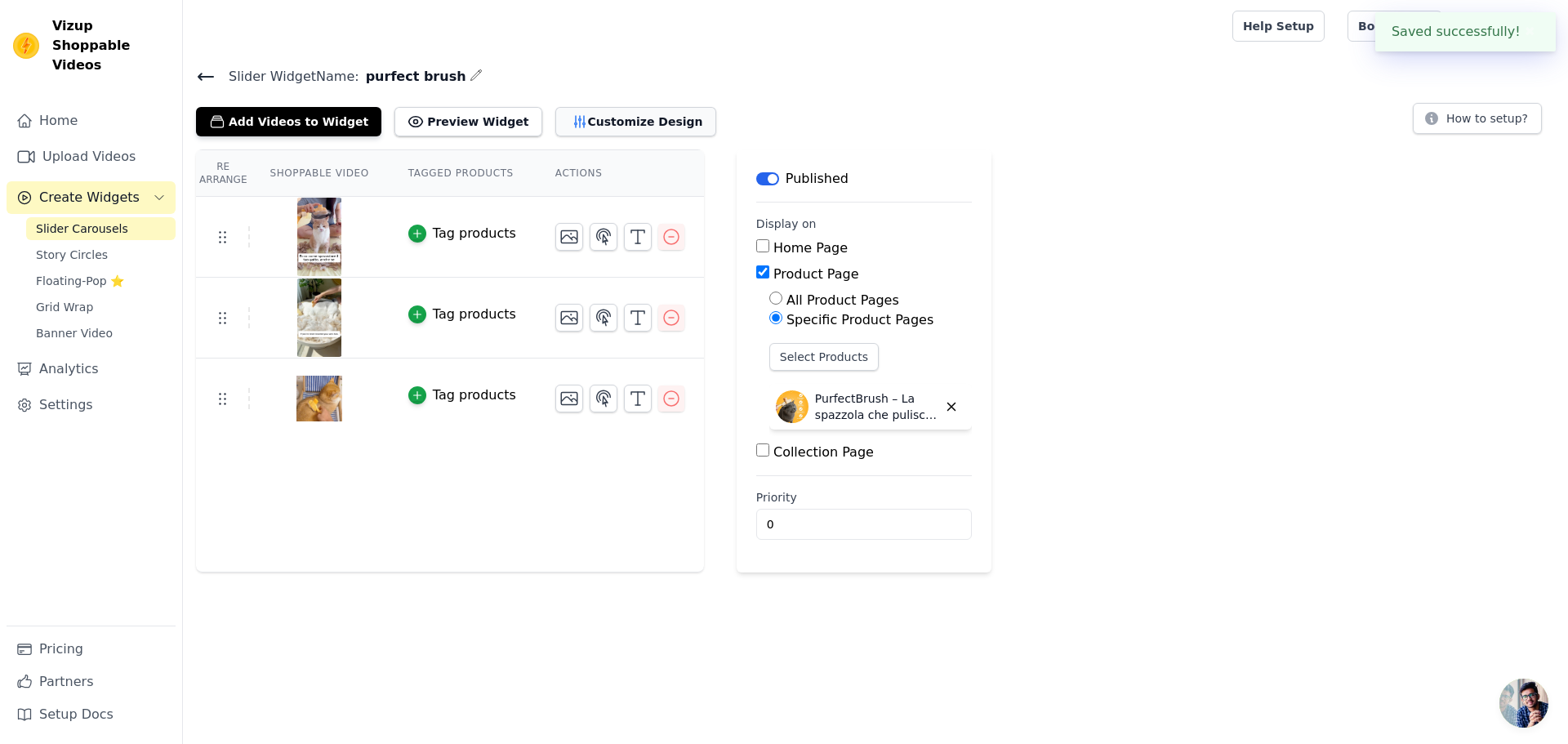
click at [572, 117] on button "Customize Design" at bounding box center [636, 122] width 161 height 29
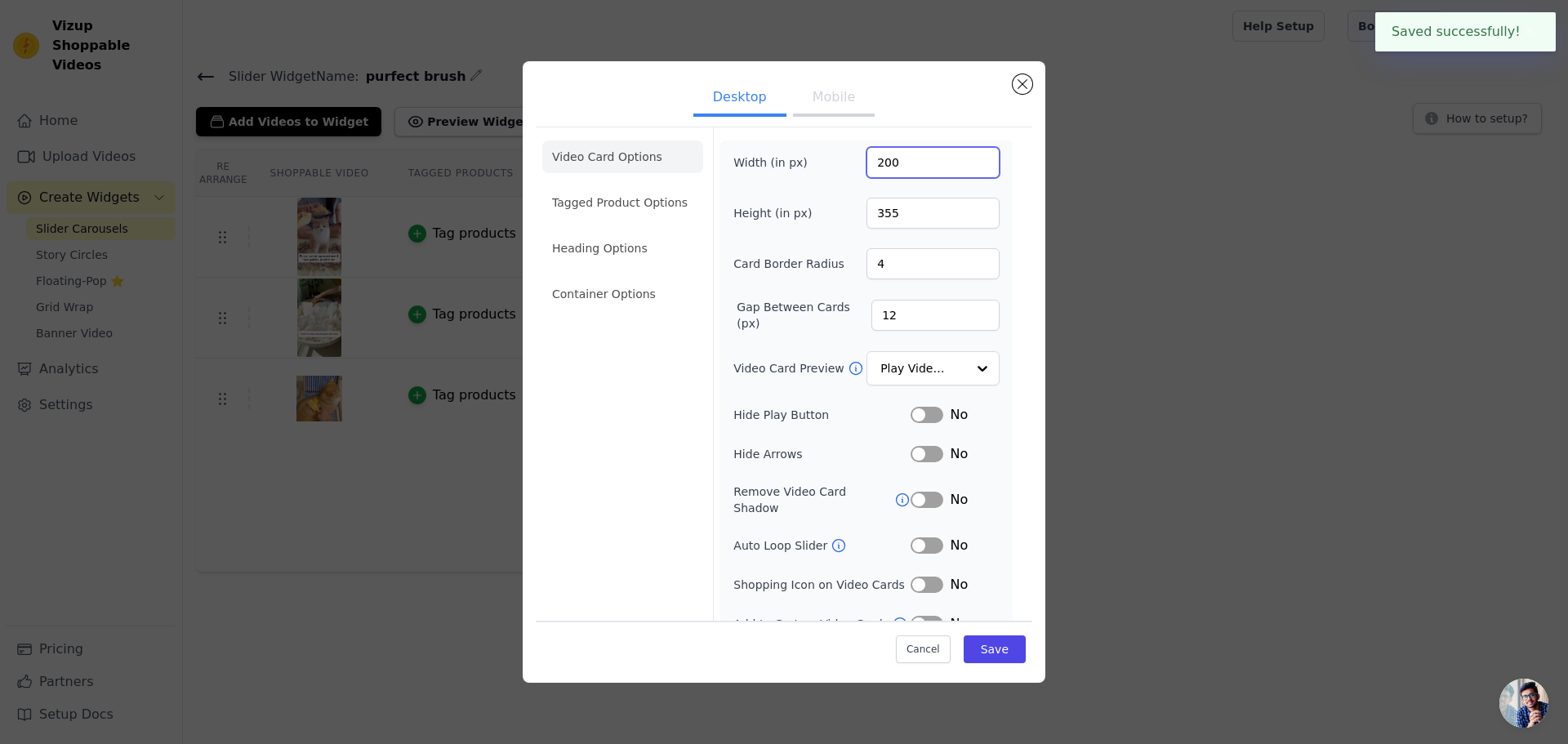
click at [891, 173] on input "200" at bounding box center [933, 162] width 133 height 31
click at [892, 173] on input "200" at bounding box center [933, 162] width 133 height 31
click at [887, 167] on input "200" at bounding box center [933, 162] width 133 height 31
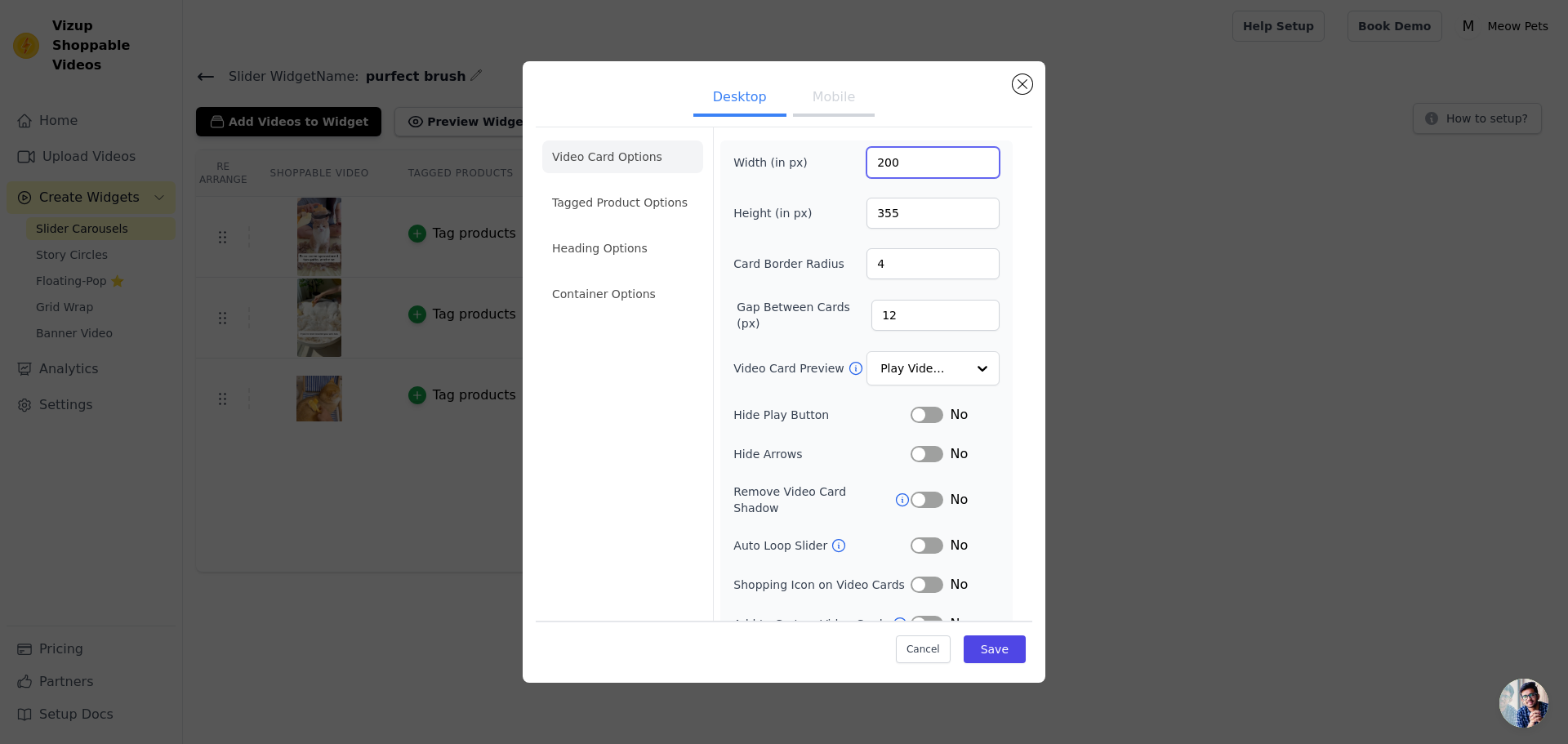
click at [887, 167] on input "200" at bounding box center [933, 162] width 133 height 31
type input "150"
click at [883, 216] on input "355" at bounding box center [933, 213] width 133 height 31
type input "250"
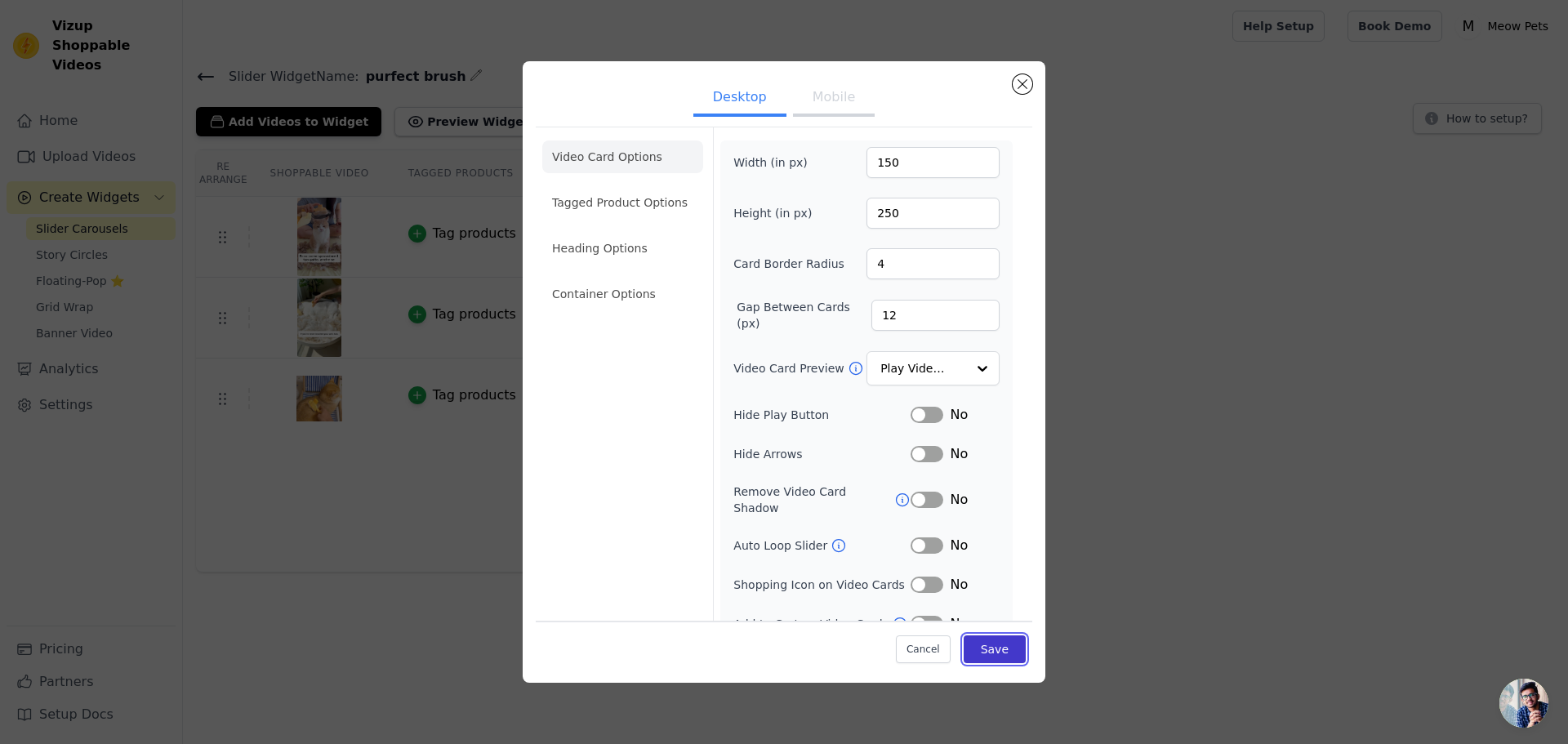
click at [986, 643] on button "Save" at bounding box center [994, 649] width 62 height 27
